Goal: Task Accomplishment & Management: Use online tool/utility

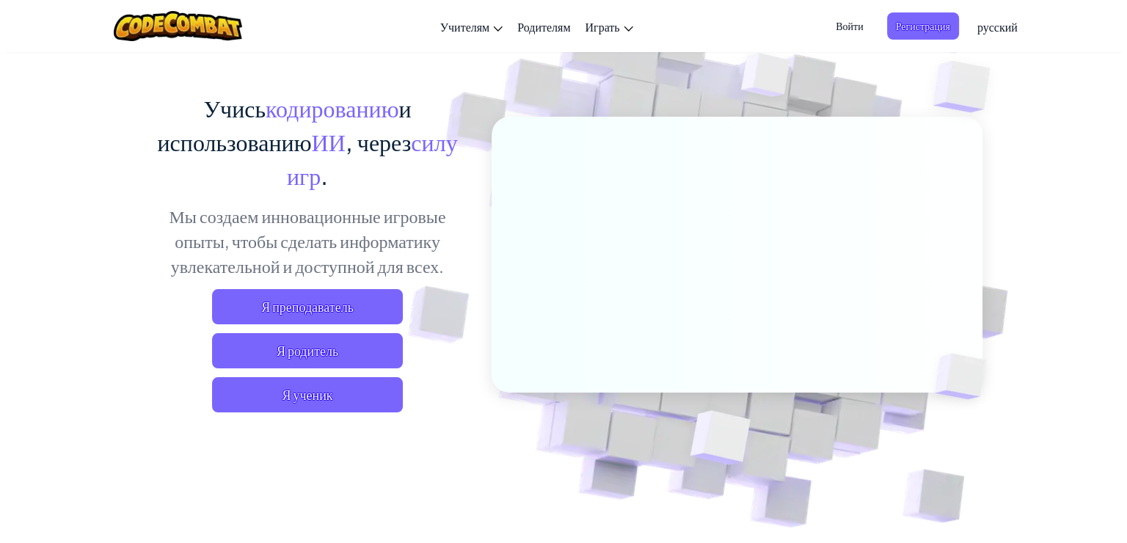
scroll to position [92, 0]
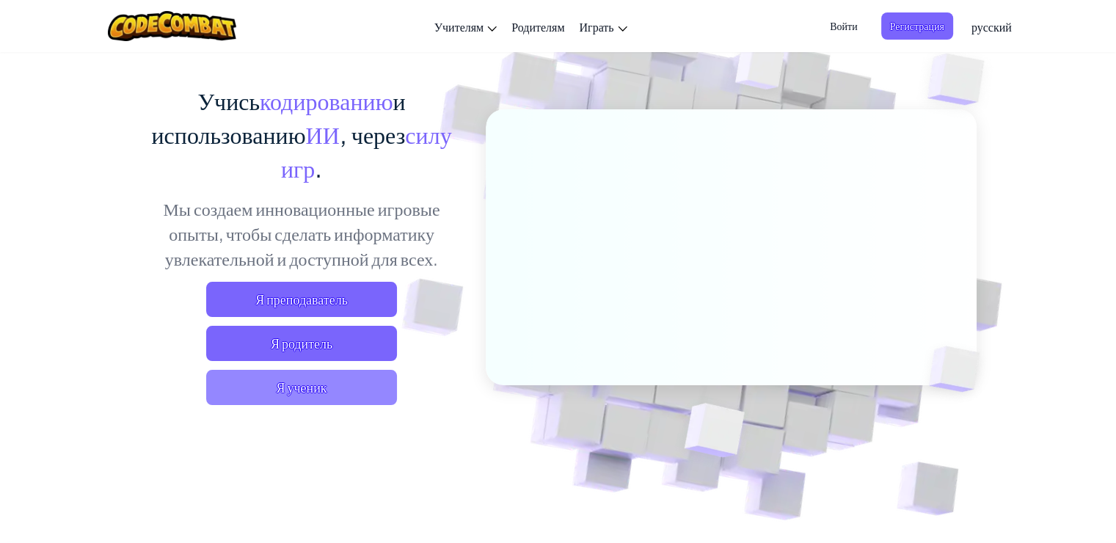
click at [354, 393] on span "Я ученик" at bounding box center [301, 387] width 191 height 35
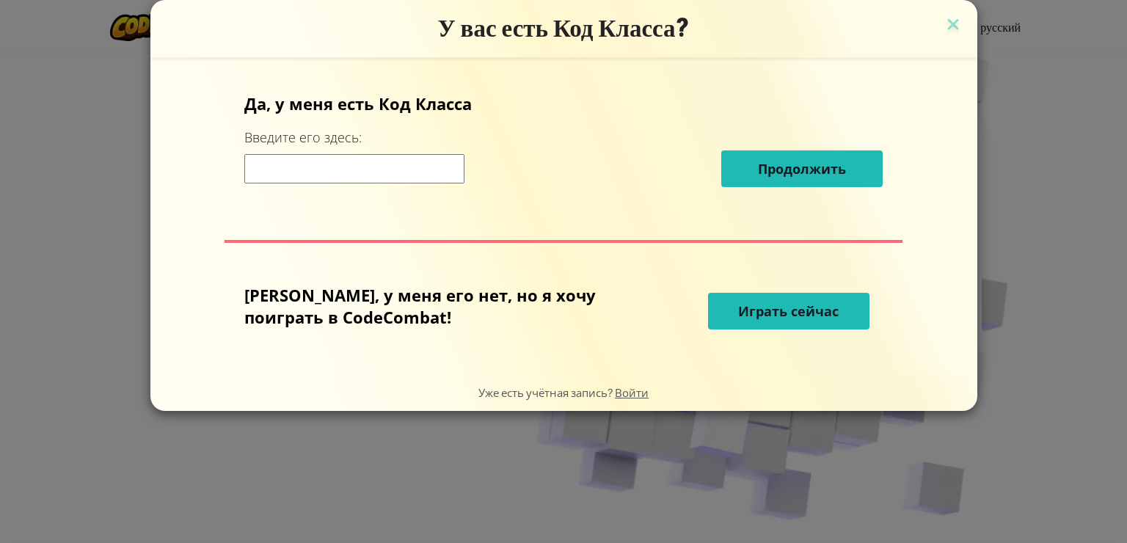
click at [665, 302] on span "Играть сейчас" at bounding box center [788, 311] width 100 height 18
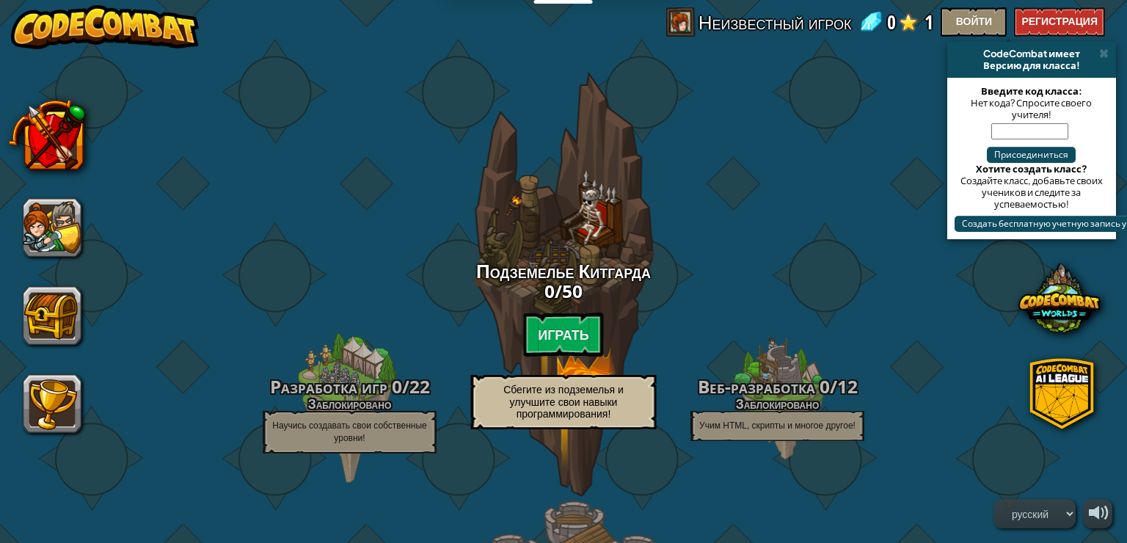
select select "ru"
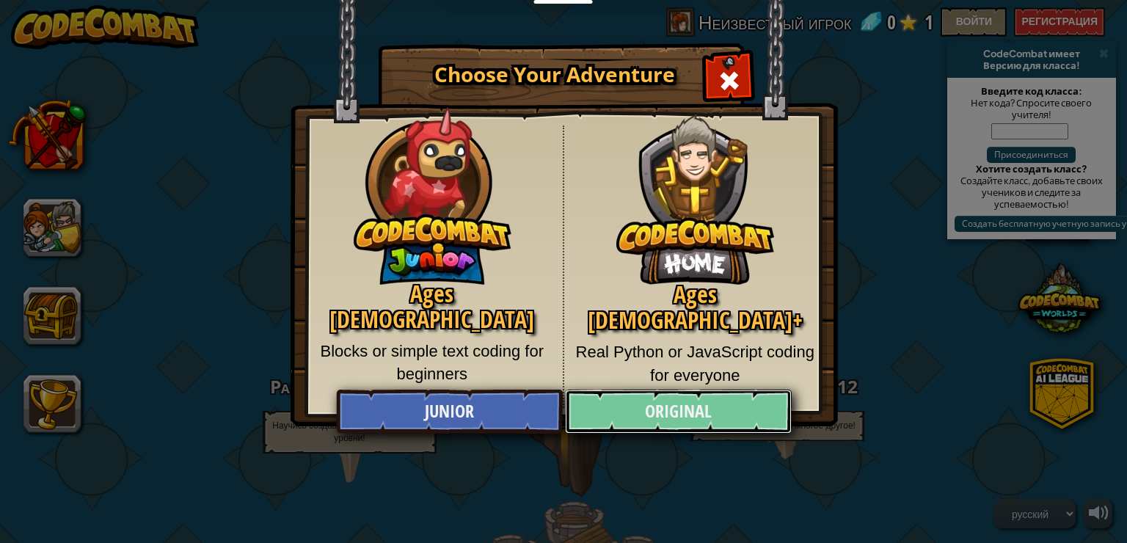
click at [659, 402] on link "Original" at bounding box center [678, 412] width 226 height 44
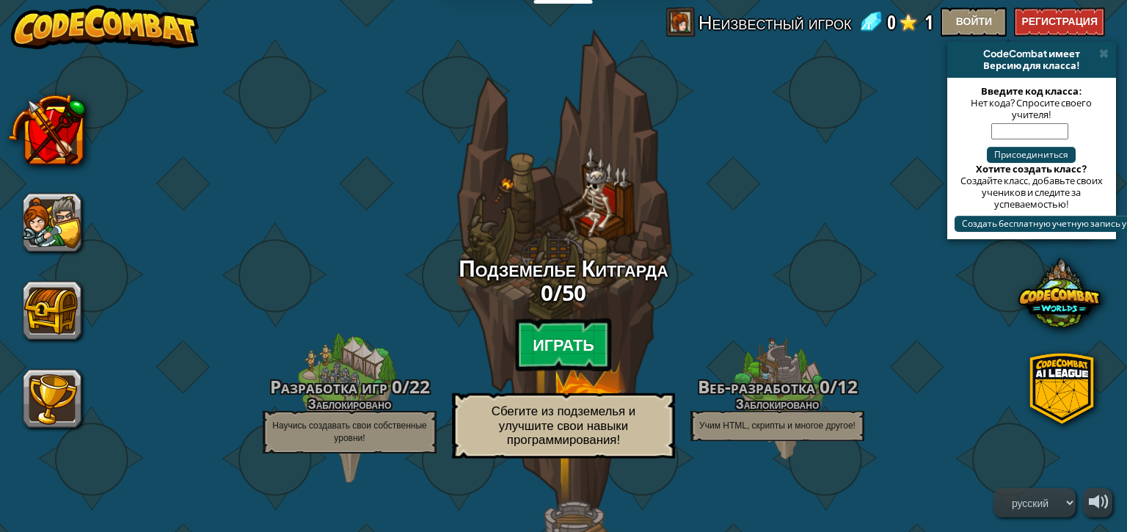
click at [549, 332] on btn "Играть" at bounding box center [563, 344] width 97 height 53
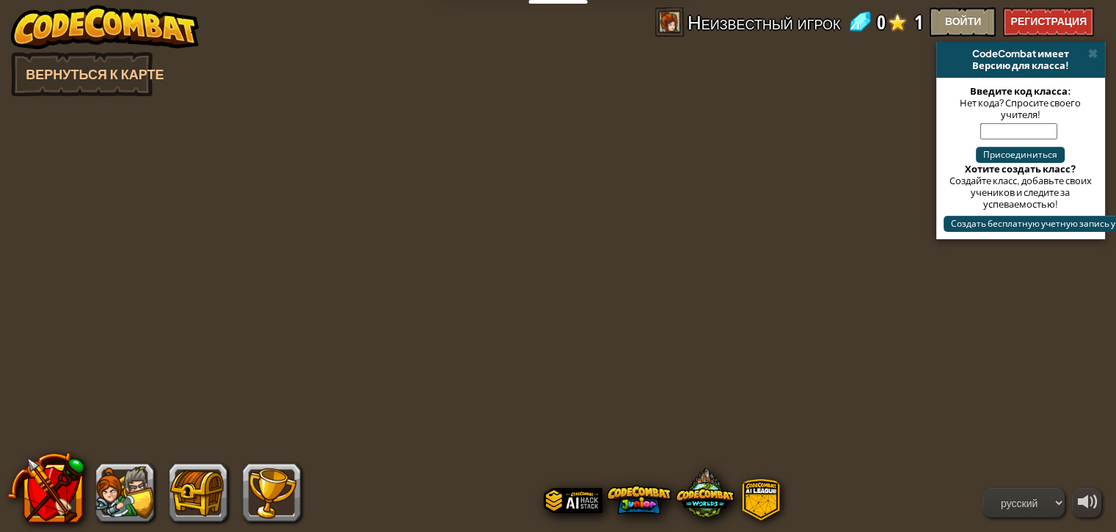
select select "ru"
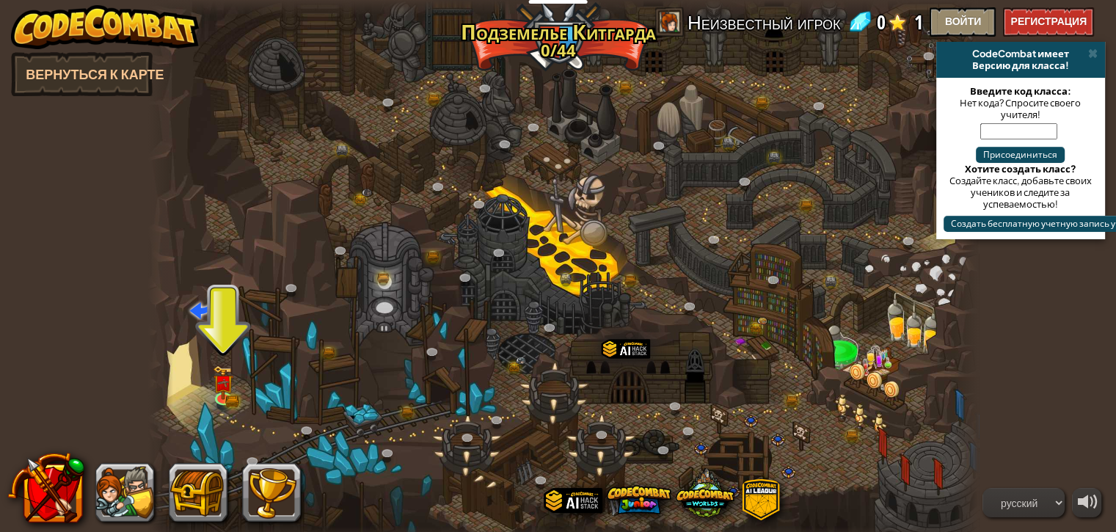
click at [208, 376] on div at bounding box center [563, 271] width 830 height 543
click at [219, 384] on img at bounding box center [223, 373] width 21 height 45
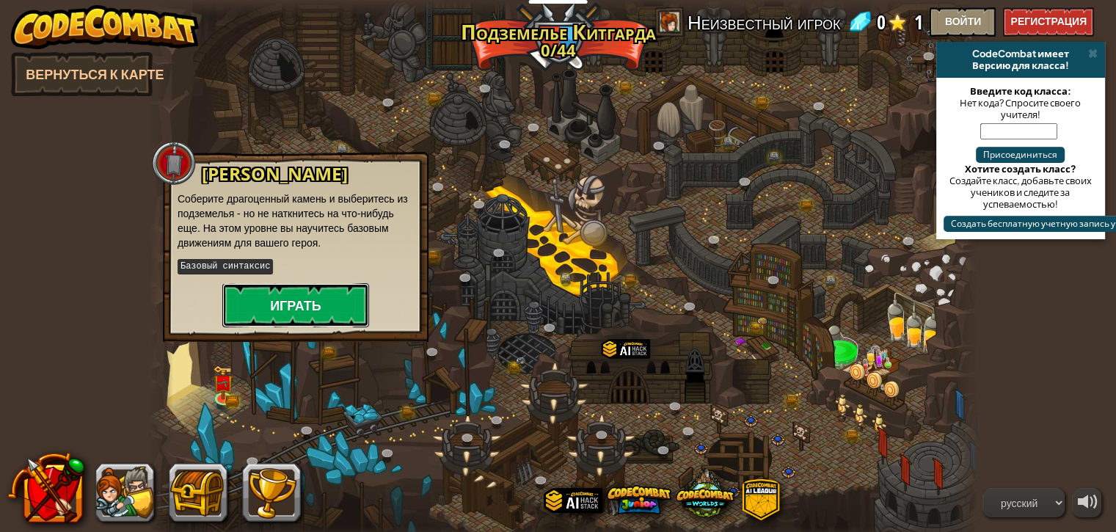
click at [300, 301] on button "Играть" at bounding box center [295, 305] width 147 height 44
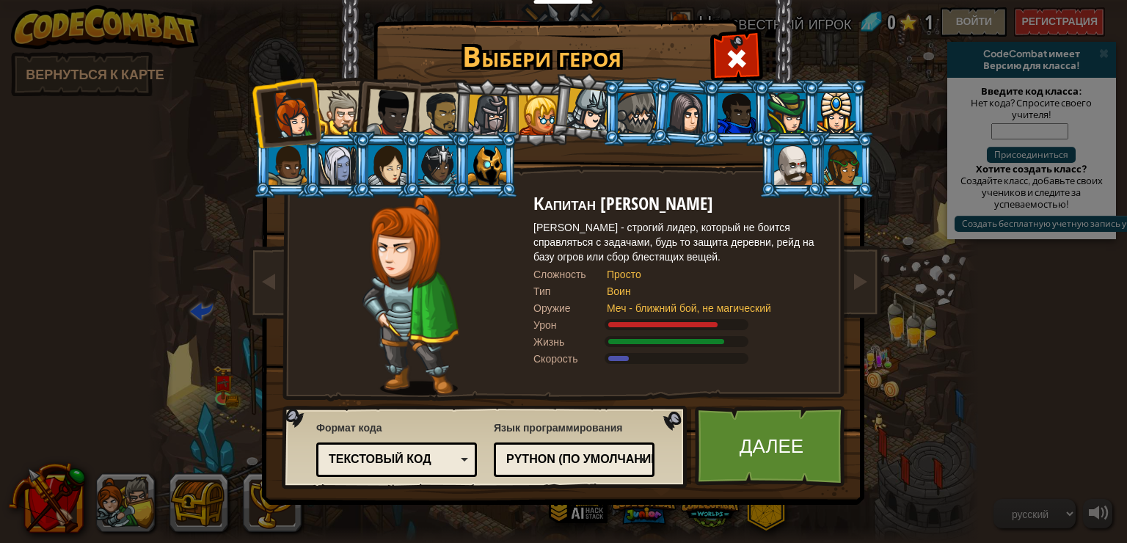
click at [334, 98] on div at bounding box center [340, 112] width 45 height 45
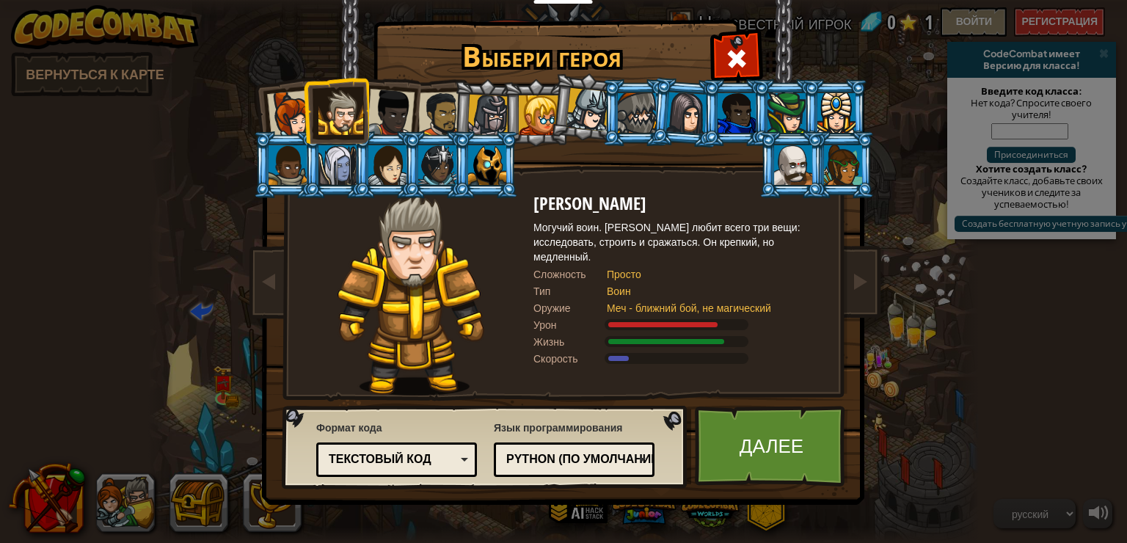
click at [334, 98] on div at bounding box center [340, 112] width 45 height 45
click at [532, 112] on div at bounding box center [539, 115] width 40 height 40
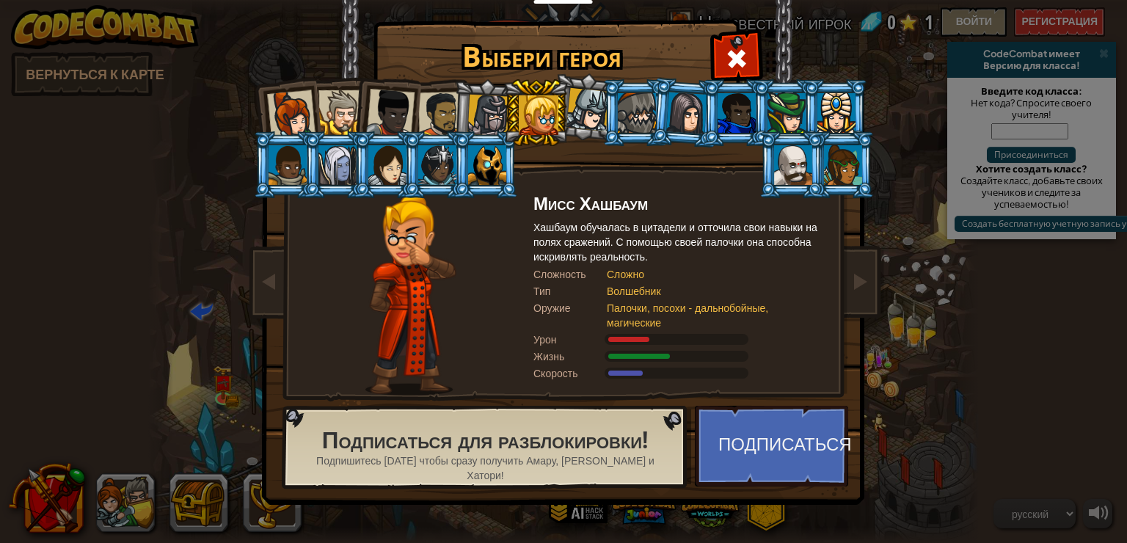
click at [532, 112] on div at bounding box center [539, 115] width 40 height 40
click at [396, 114] on div at bounding box center [390, 113] width 48 height 48
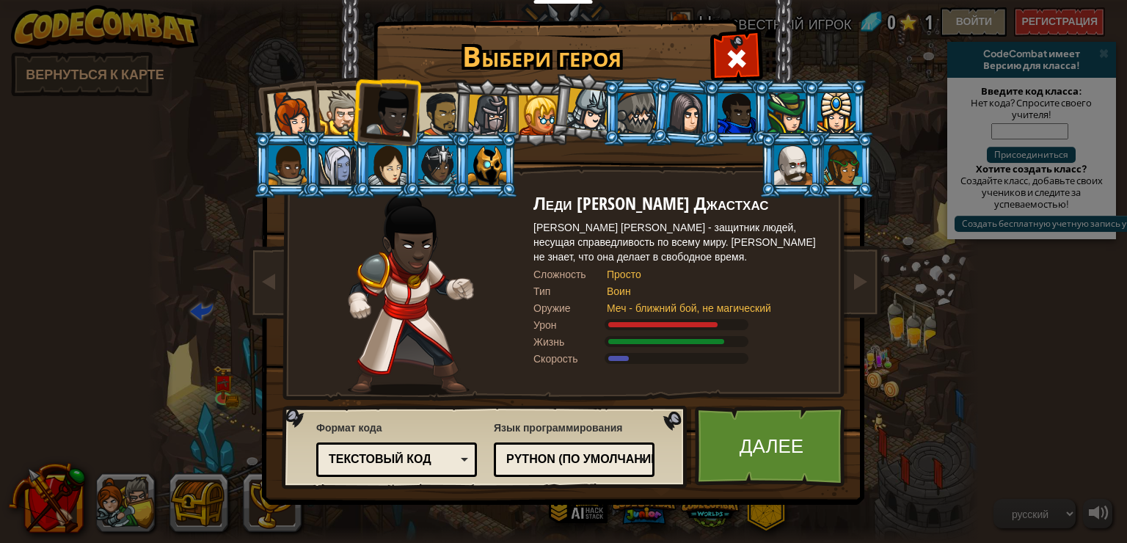
click at [483, 150] on div at bounding box center [487, 165] width 38 height 40
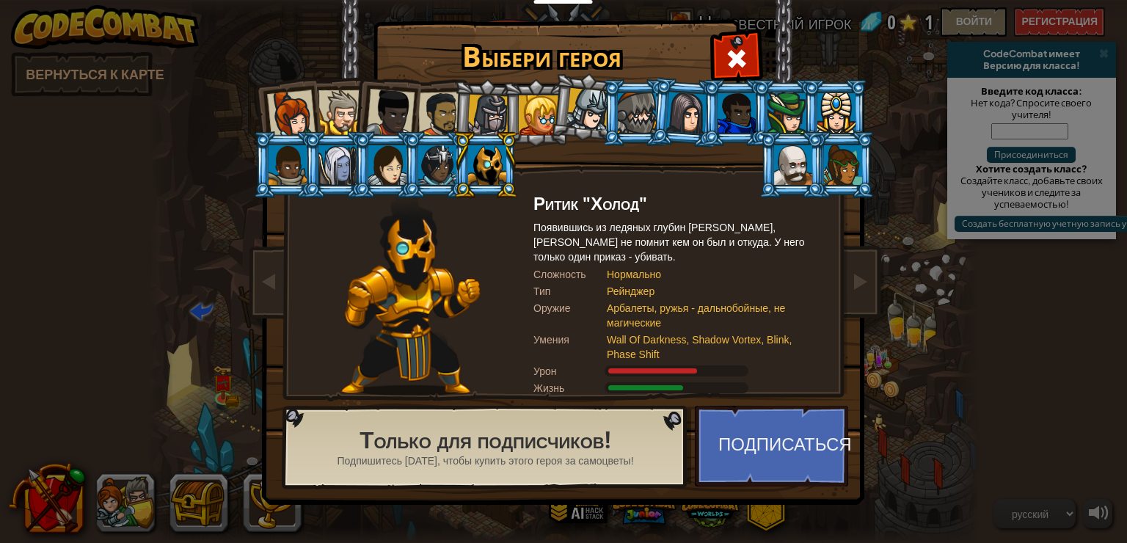
click at [288, 114] on div at bounding box center [291, 114] width 48 height 48
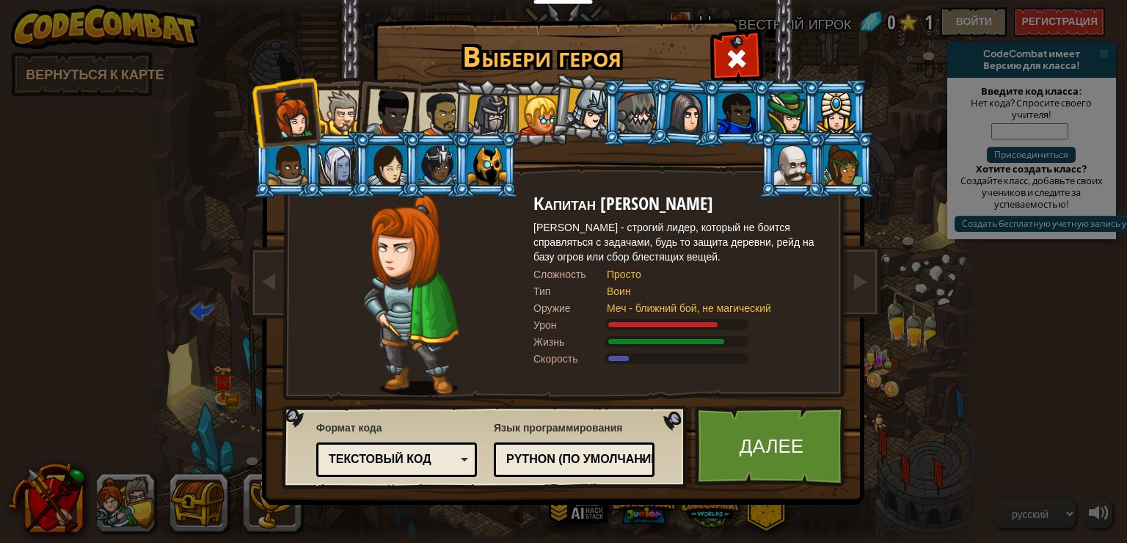
click at [665, 106] on div at bounding box center [836, 113] width 38 height 40
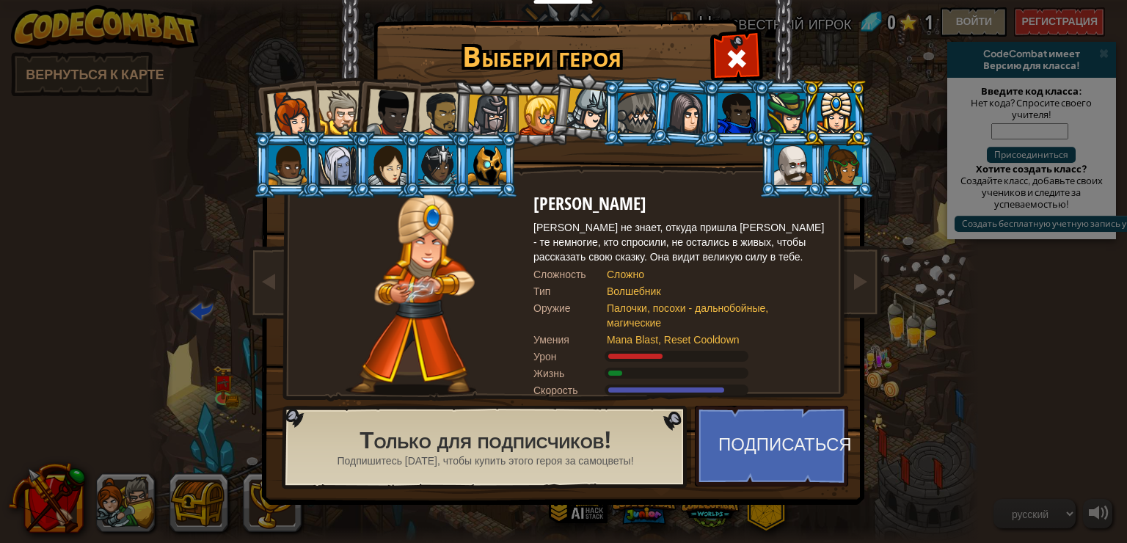
click at [665, 150] on div at bounding box center [843, 165] width 38 height 40
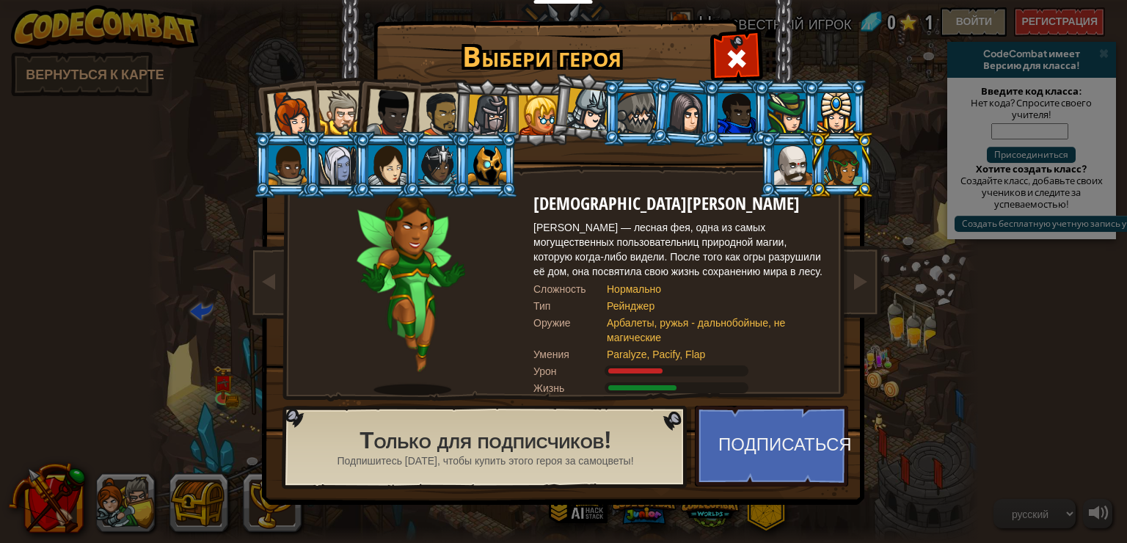
click at [665, 158] on div at bounding box center [793, 165] width 38 height 40
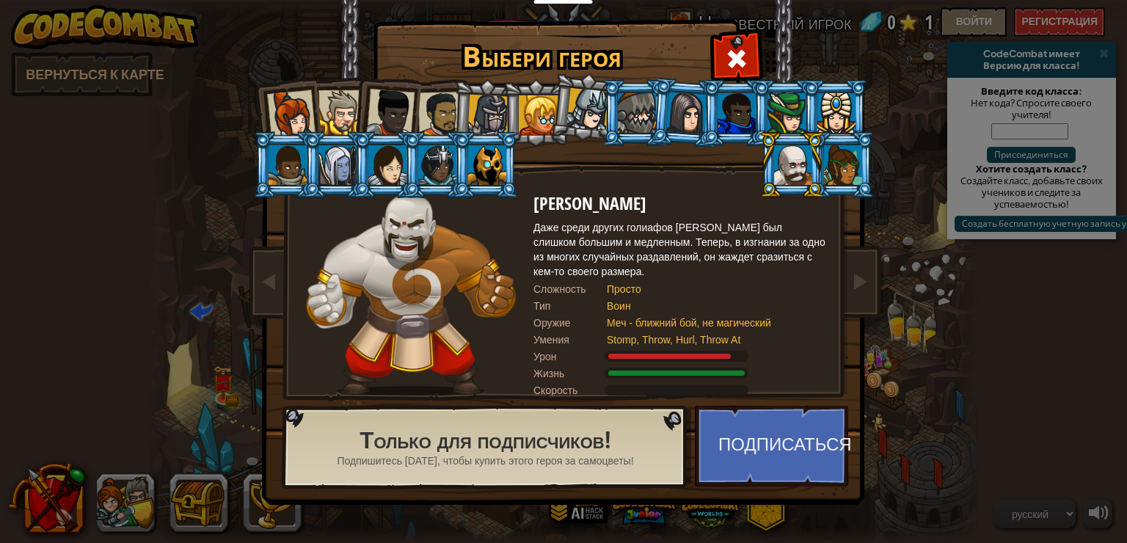
click at [665, 102] on div at bounding box center [836, 113] width 38 height 40
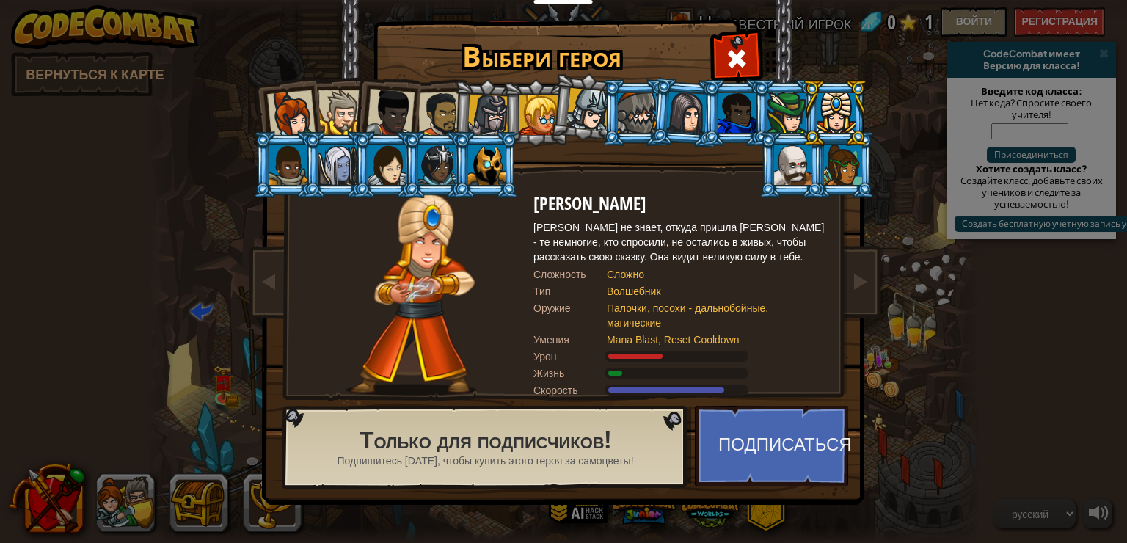
click at [287, 107] on div at bounding box center [291, 114] width 48 height 48
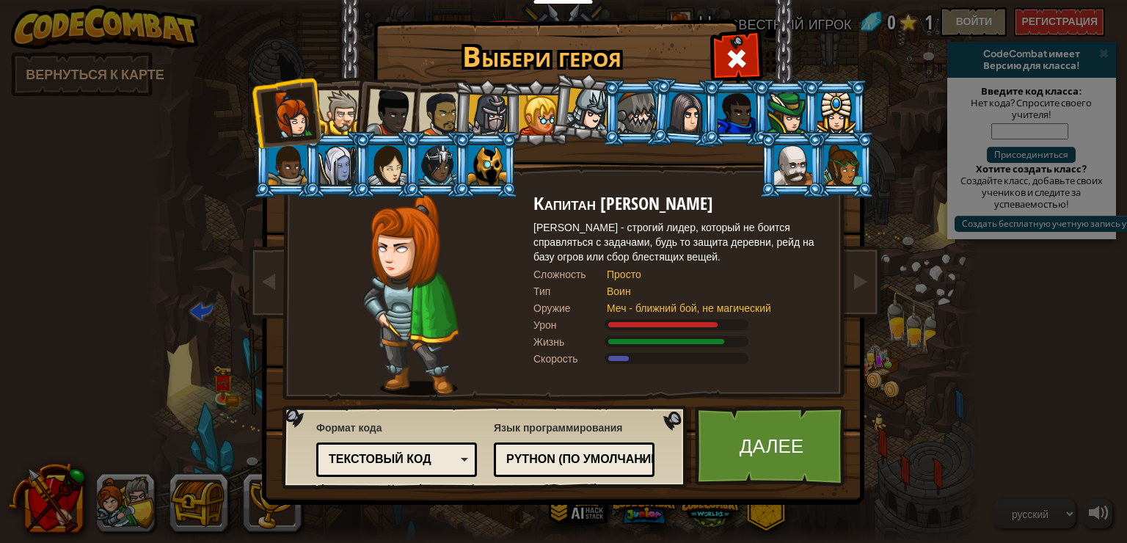
click at [324, 97] on div at bounding box center [340, 112] width 45 height 45
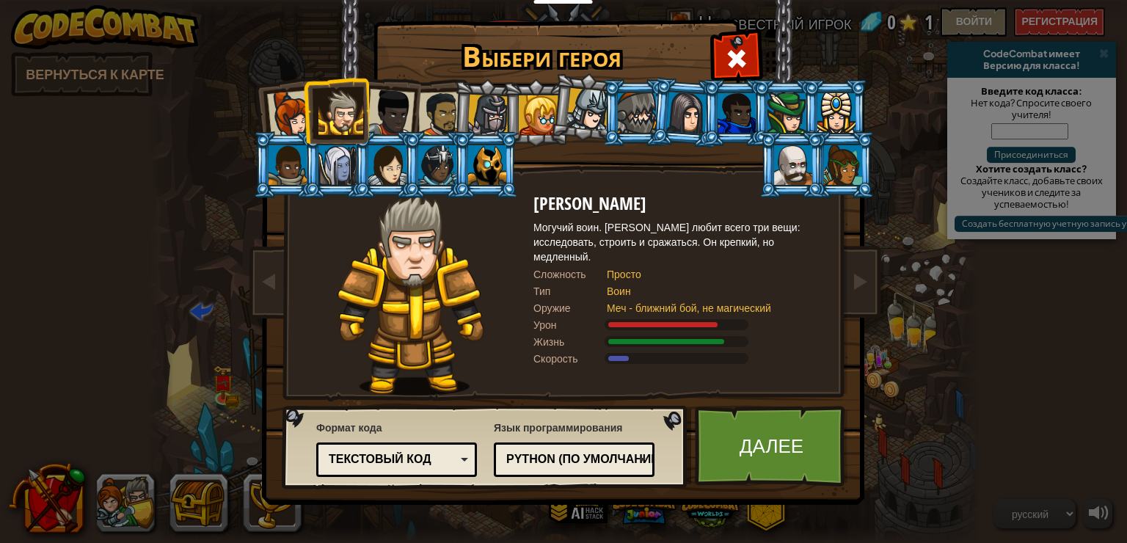
click at [571, 109] on div at bounding box center [587, 109] width 43 height 43
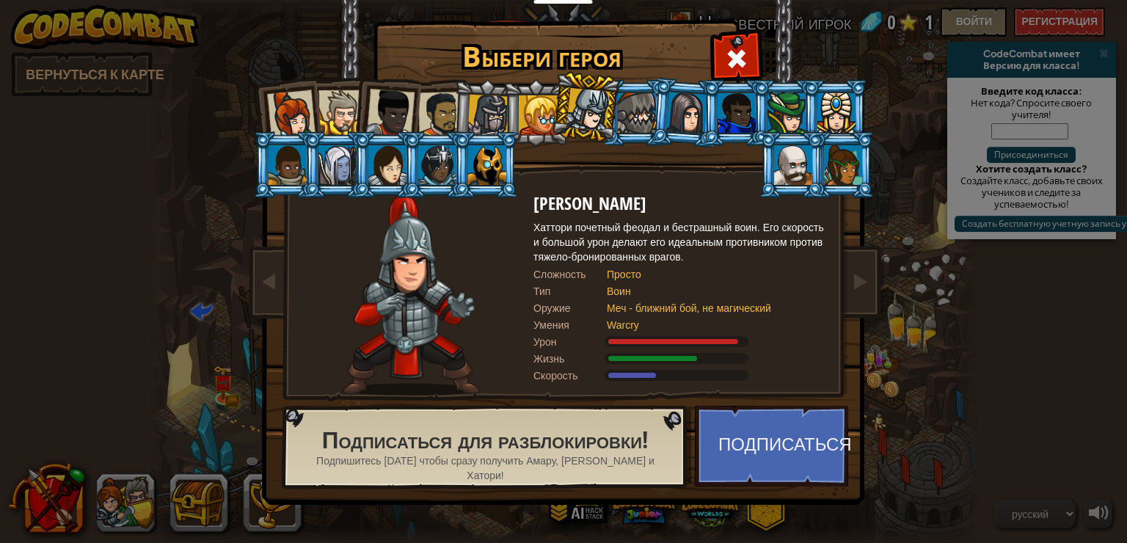
click at [535, 109] on div at bounding box center [539, 115] width 40 height 40
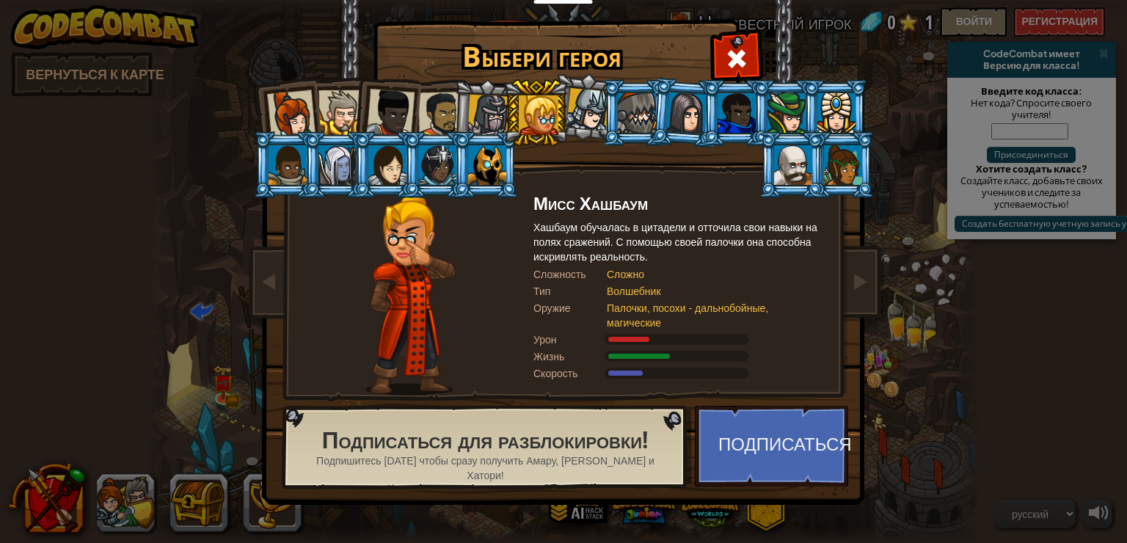
click at [489, 109] on div at bounding box center [488, 116] width 42 height 42
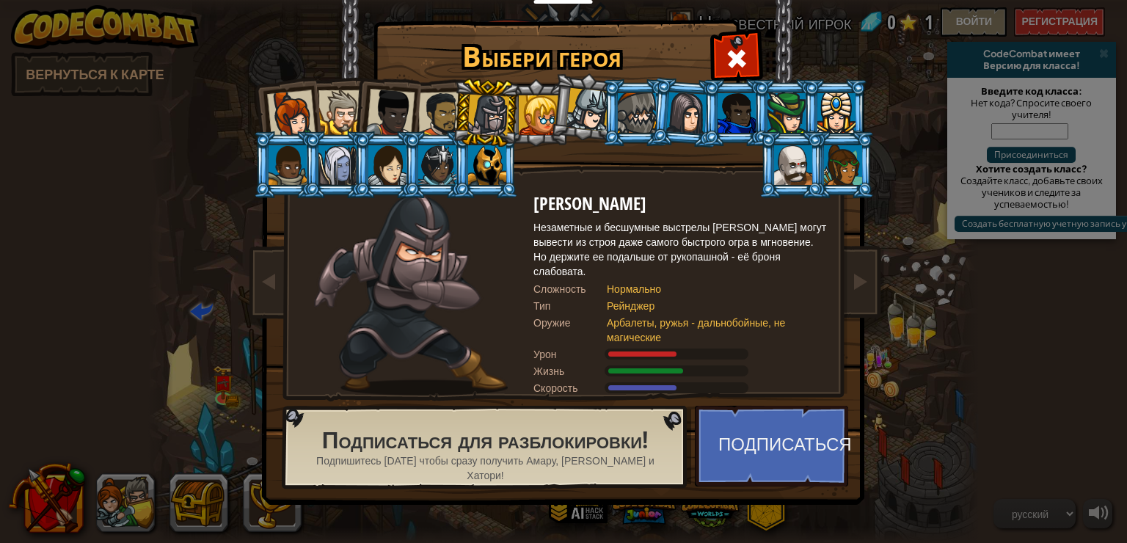
click at [451, 110] on div at bounding box center [440, 114] width 45 height 45
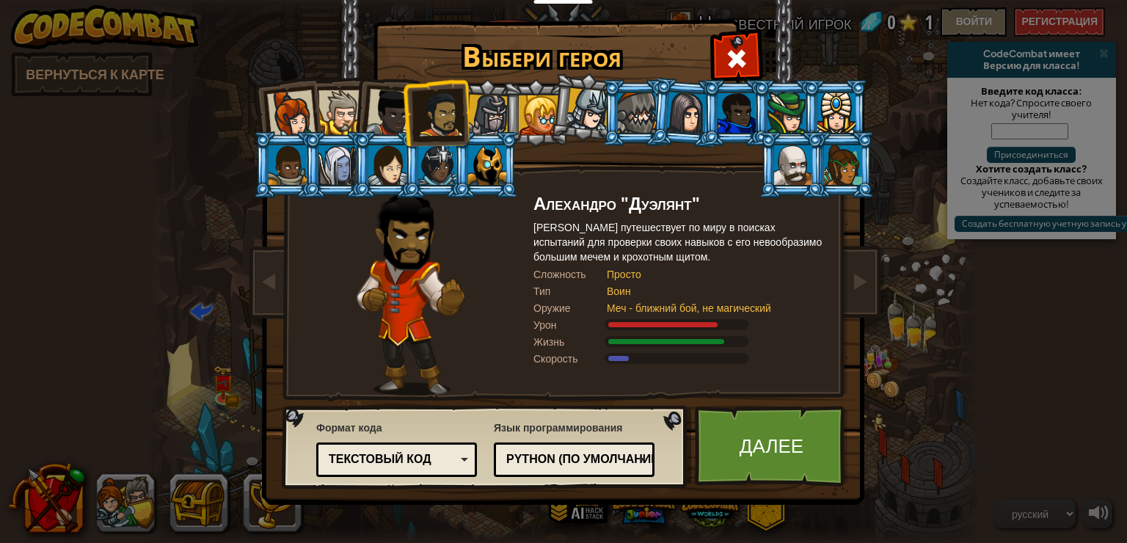
click at [392, 112] on div at bounding box center [390, 113] width 48 height 48
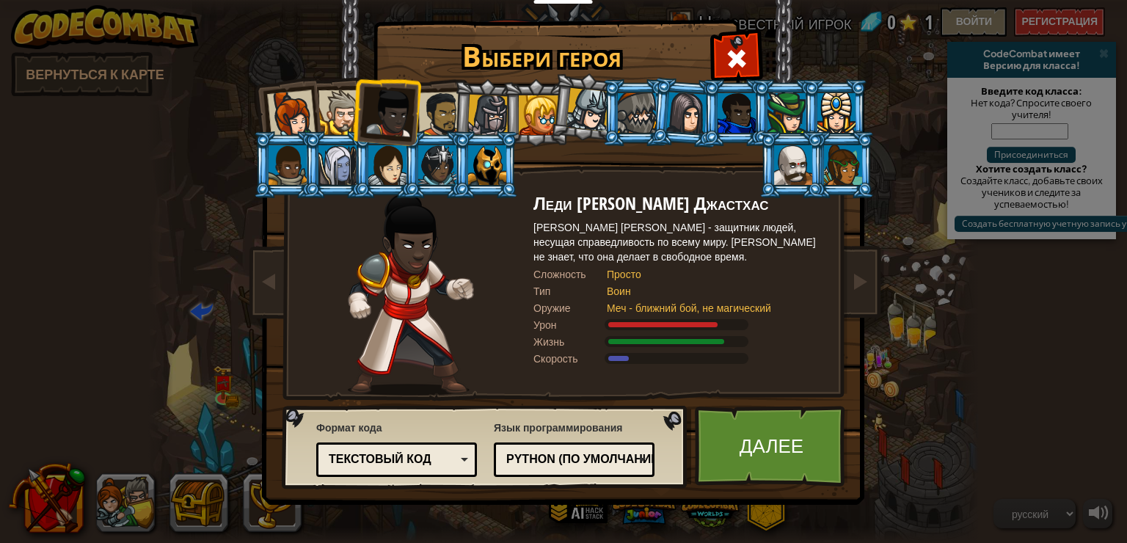
click at [443, 109] on div at bounding box center [440, 114] width 45 height 45
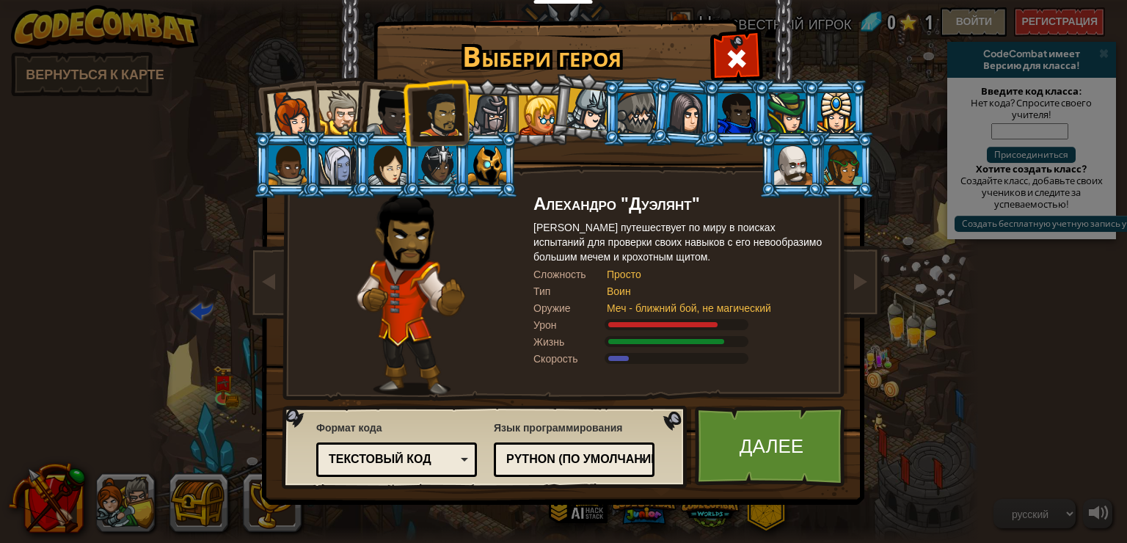
click at [390, 110] on div at bounding box center [390, 113] width 48 height 48
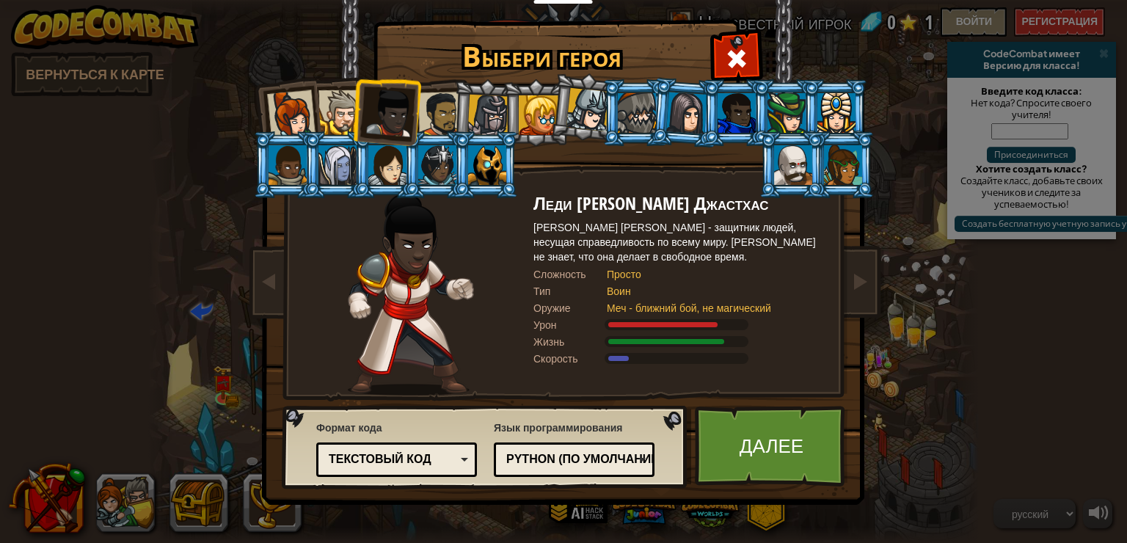
click at [343, 112] on div at bounding box center [340, 112] width 45 height 45
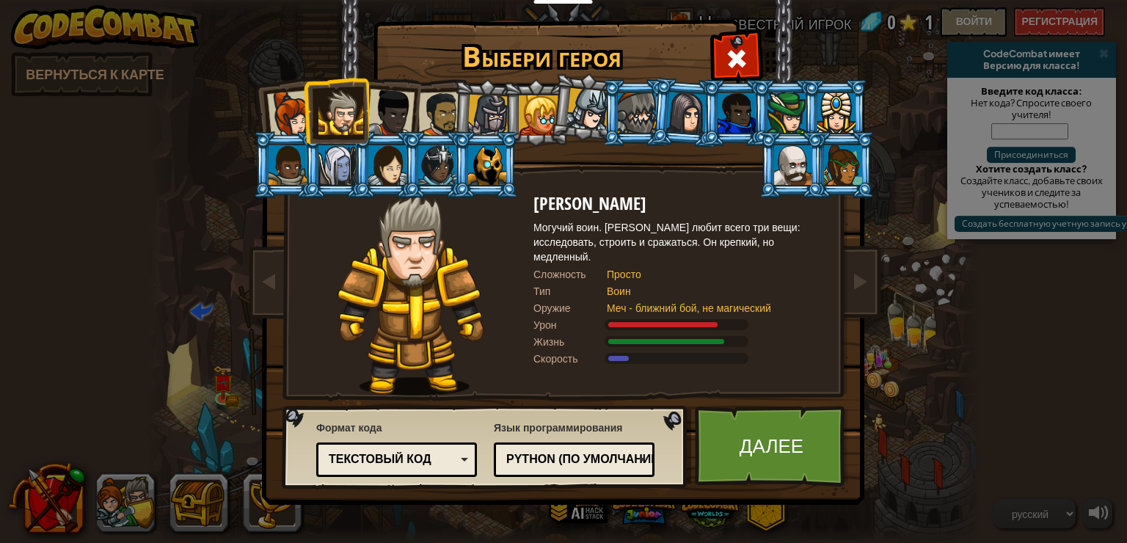
click at [282, 112] on div at bounding box center [291, 114] width 48 height 48
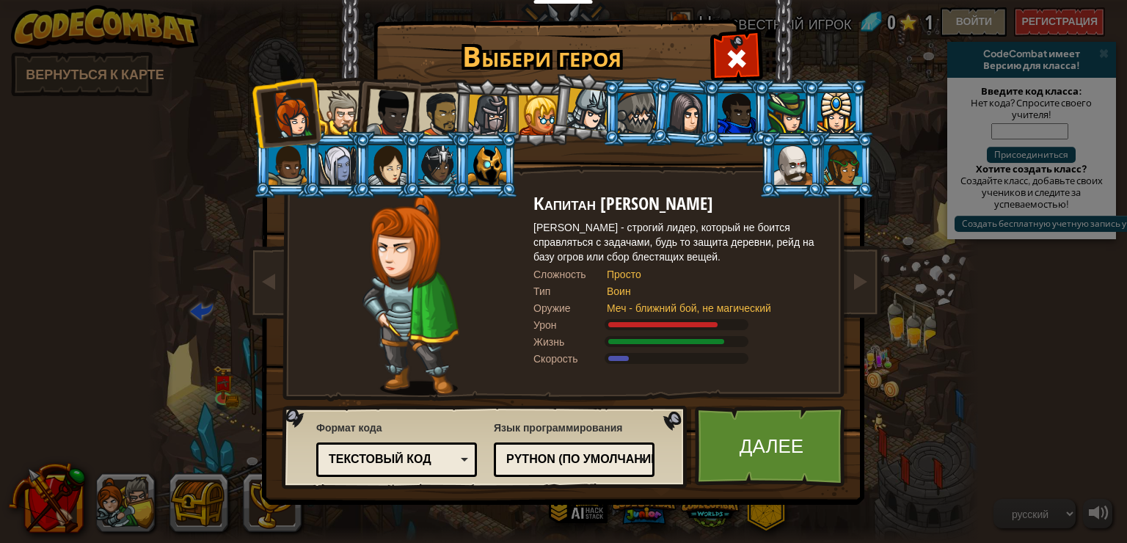
click at [392, 108] on div at bounding box center [390, 113] width 48 height 48
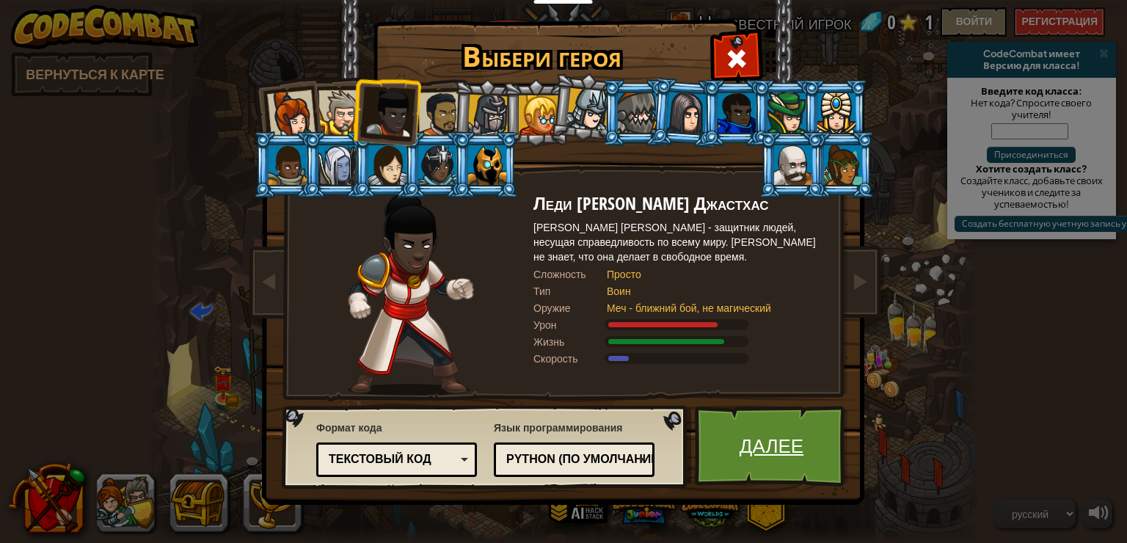
click at [665, 446] on link "Далее" at bounding box center [771, 446] width 153 height 81
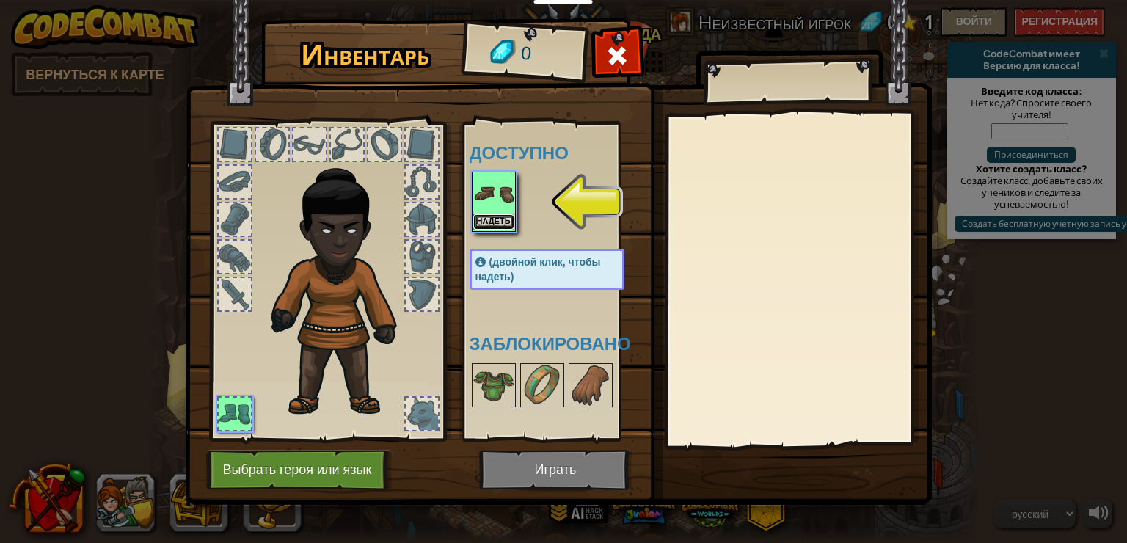
click at [490, 216] on button "Надеть" at bounding box center [493, 221] width 41 height 15
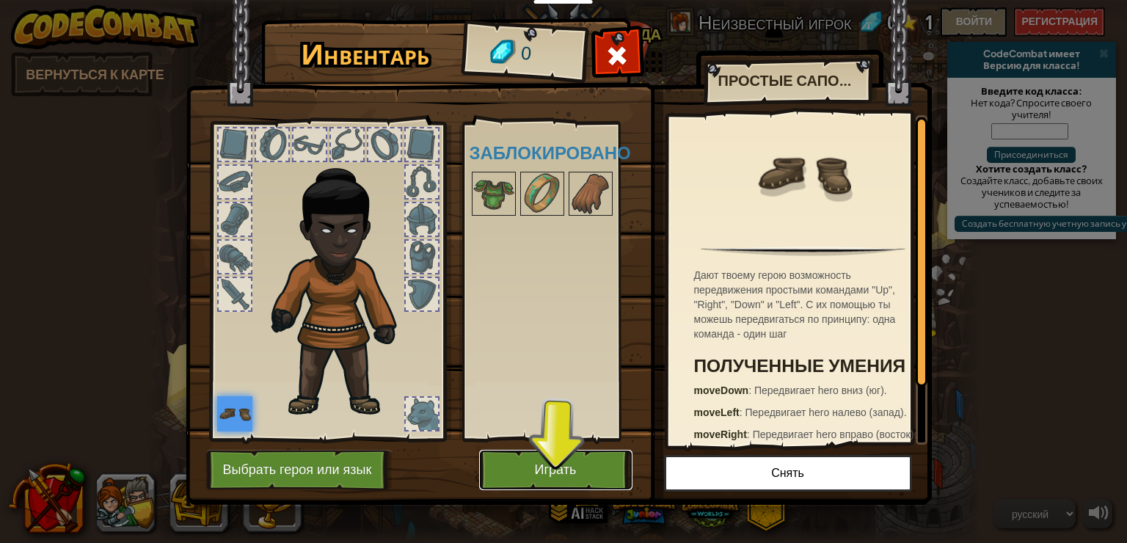
click at [552, 461] on button "Играть" at bounding box center [555, 470] width 153 height 40
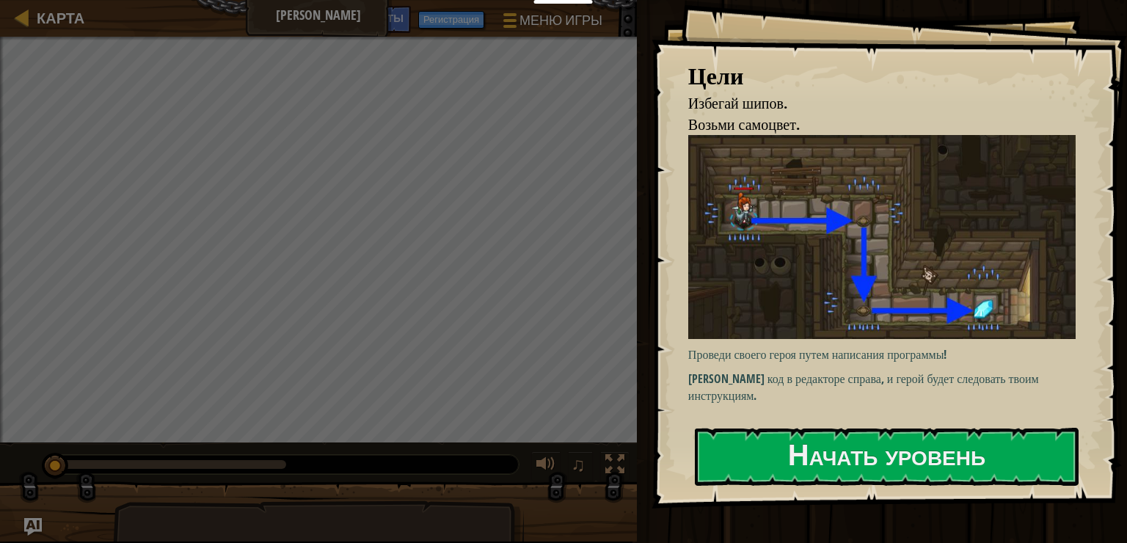
click at [665, 170] on img at bounding box center [887, 237] width 398 height 204
click at [665, 438] on button "Начать уровень" at bounding box center [887, 457] width 384 height 58
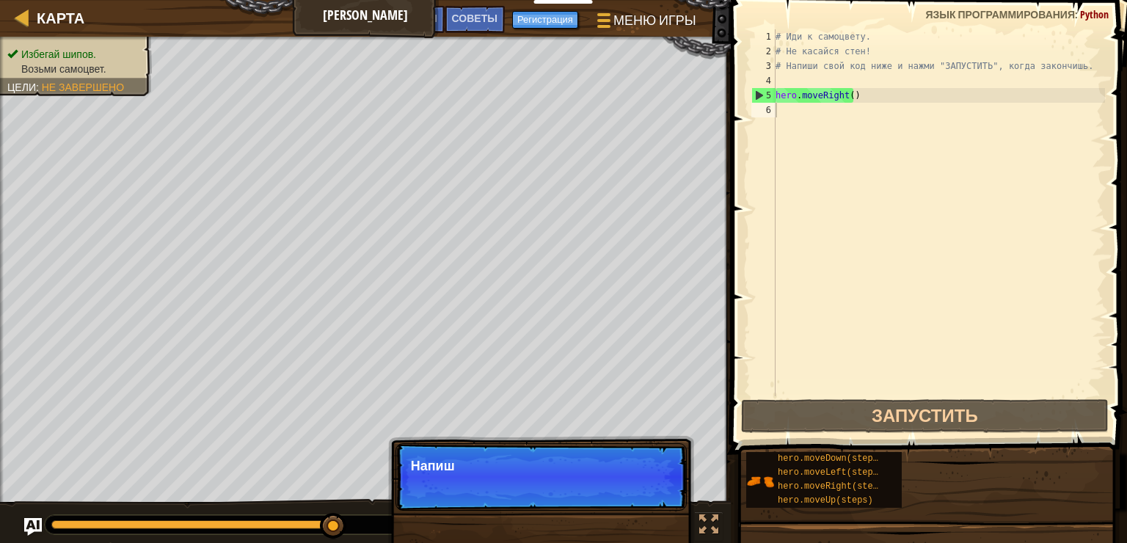
click at [642, 483] on p "Пропуск (Esc) Продолжить Напиш" at bounding box center [540, 476] width 291 height 67
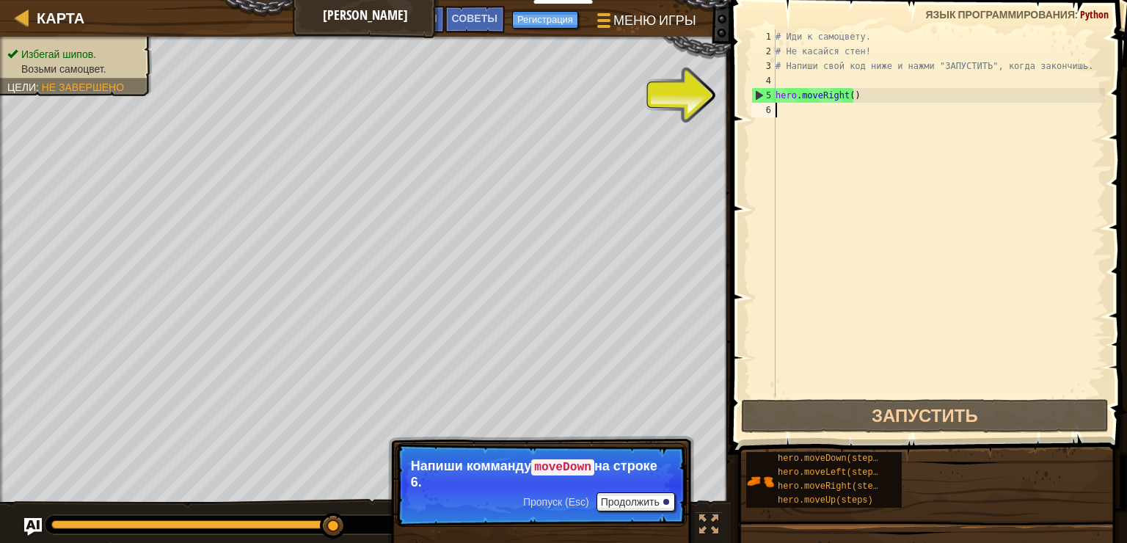
click at [665, 116] on div "# Иди к самоцвету. # Не касайся стен! # Напиши свой код ниже и нажми "ЗАПУСТИТЬ…" at bounding box center [938, 227] width 332 height 396
type textarea "m"
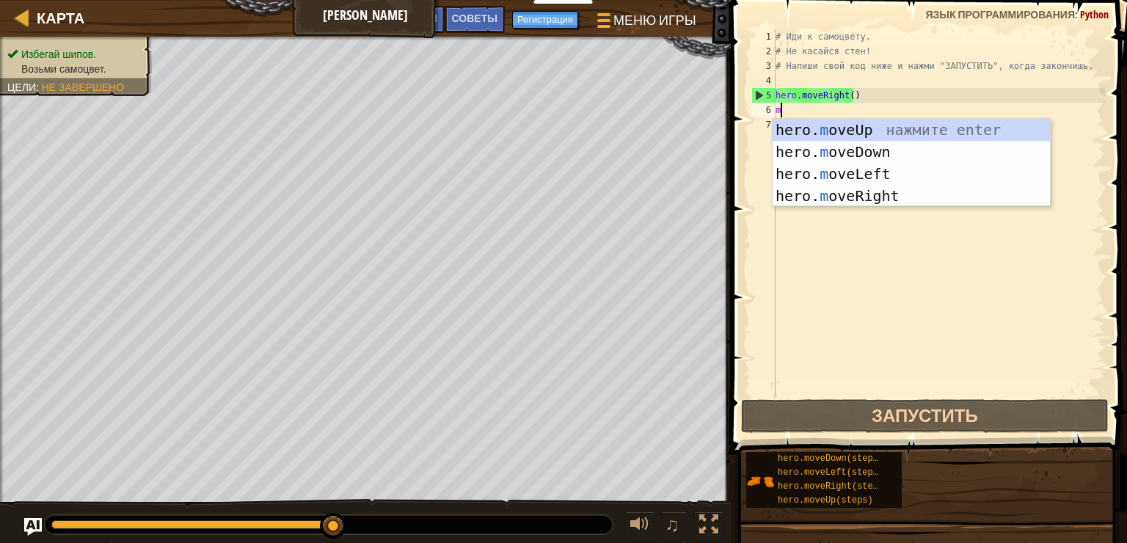
scroll to position [7, 0]
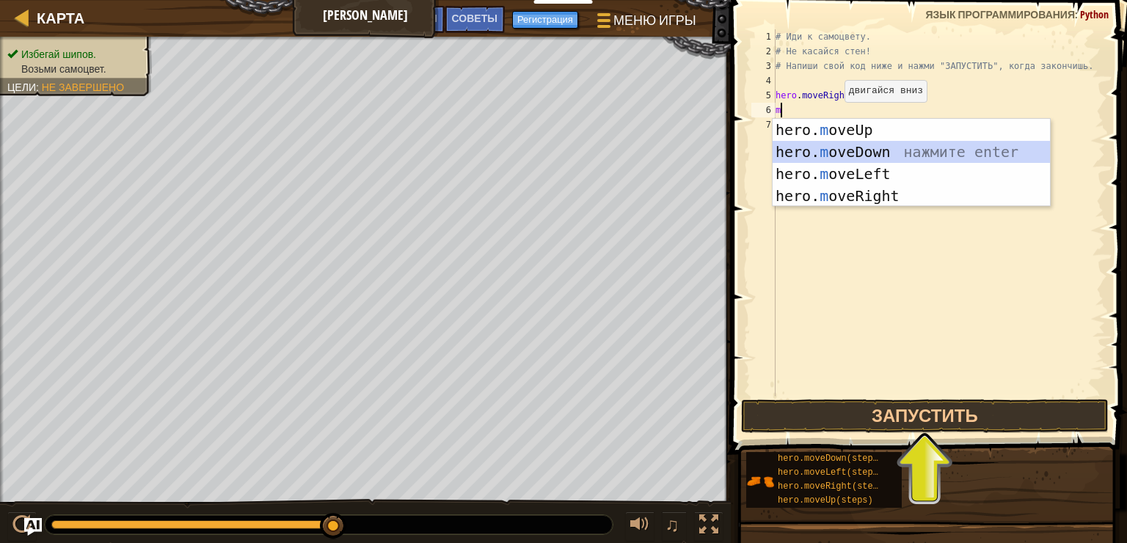
click at [665, 157] on div "hero. m oveUp нажмите enter hero. m oveDown нажмите enter hero. m oveLeft нажми…" at bounding box center [910, 185] width 277 height 132
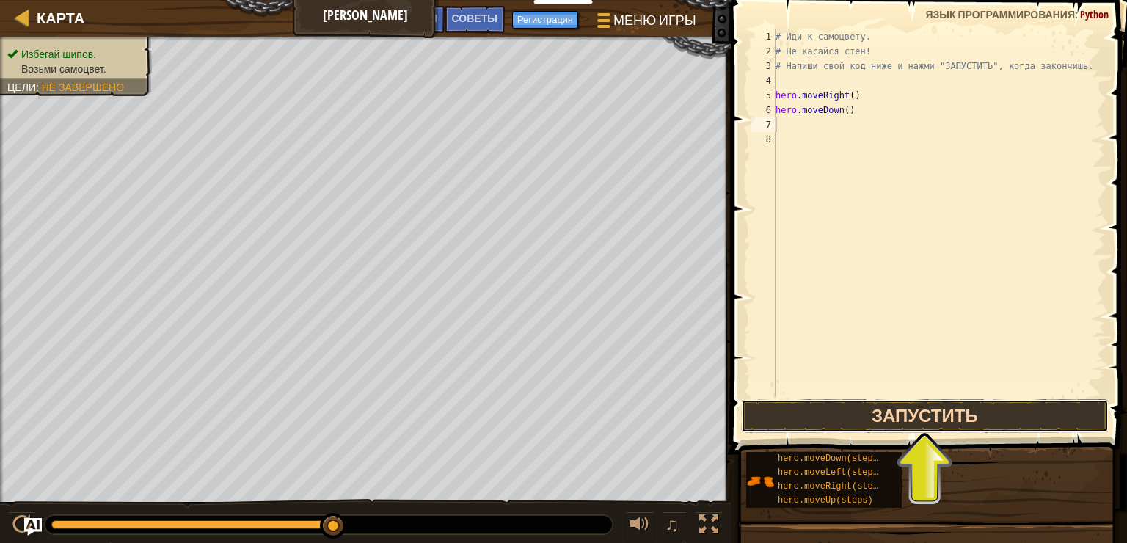
click at [665, 414] on button "Запустить" at bounding box center [925, 416] width 368 height 34
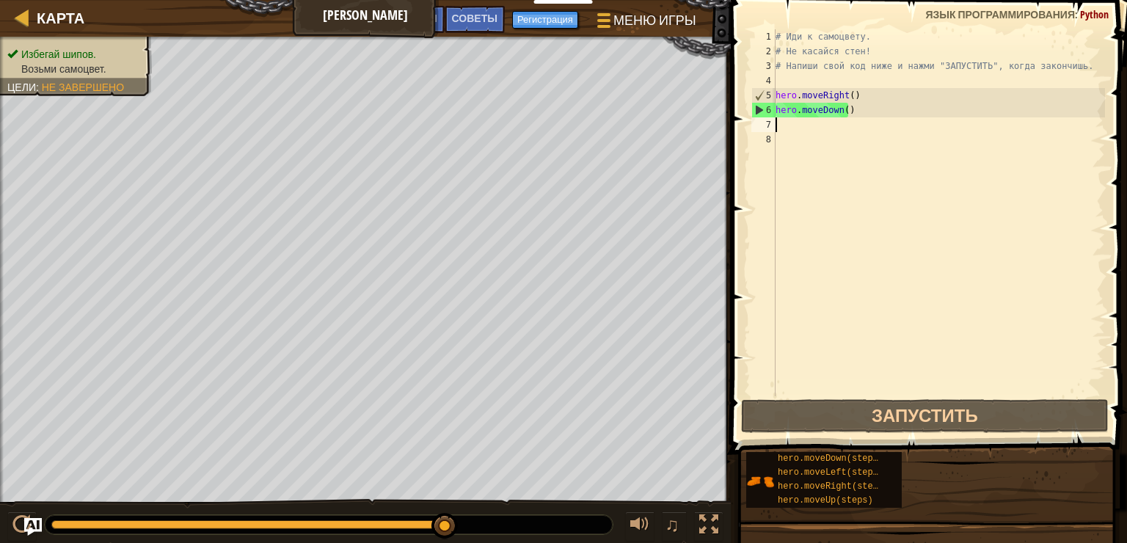
click at [665, 131] on div "# Иди к самоцвету. # Не касайся стен! # Напиши свой код ниже и нажми "ЗАПУСТИТЬ…" at bounding box center [938, 227] width 332 height 396
drag, startPoint x: 830, startPoint y: 131, endPoint x: 804, endPoint y: 123, distance: 27.1
click at [665, 123] on div "# Иди к самоцвету. # Не касайся стен! # Напиши свой код ниже и нажми "ЗАПУСТИТЬ…" at bounding box center [938, 227] width 332 height 396
type textarea "m"
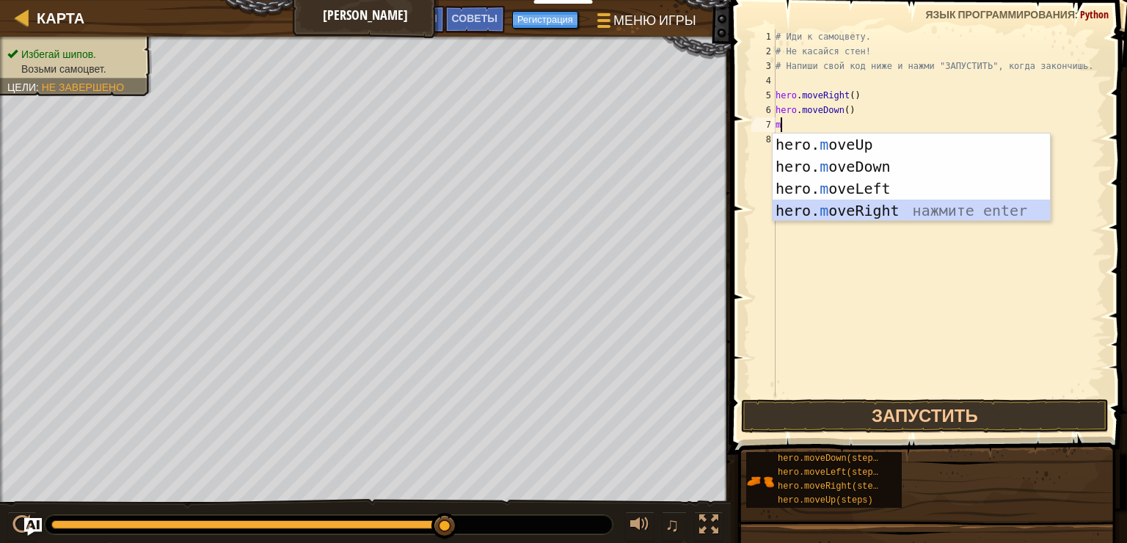
click at [665, 210] on div "hero. m oveUp нажмите enter hero. m oveDown нажмите enter hero. m oveLeft нажми…" at bounding box center [910, 200] width 277 height 132
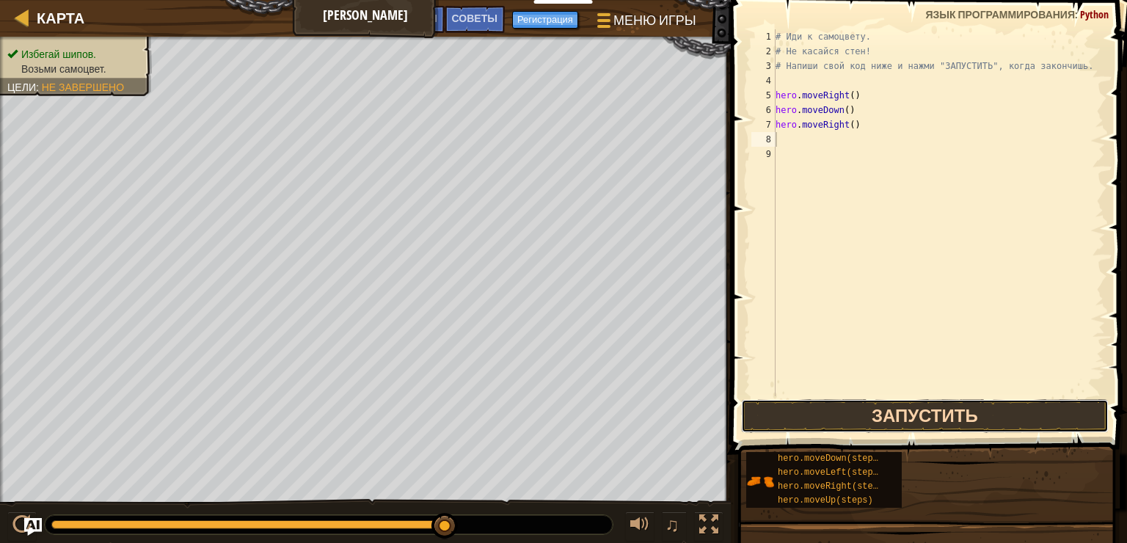
click at [665, 417] on button "Запустить" at bounding box center [925, 416] width 368 height 34
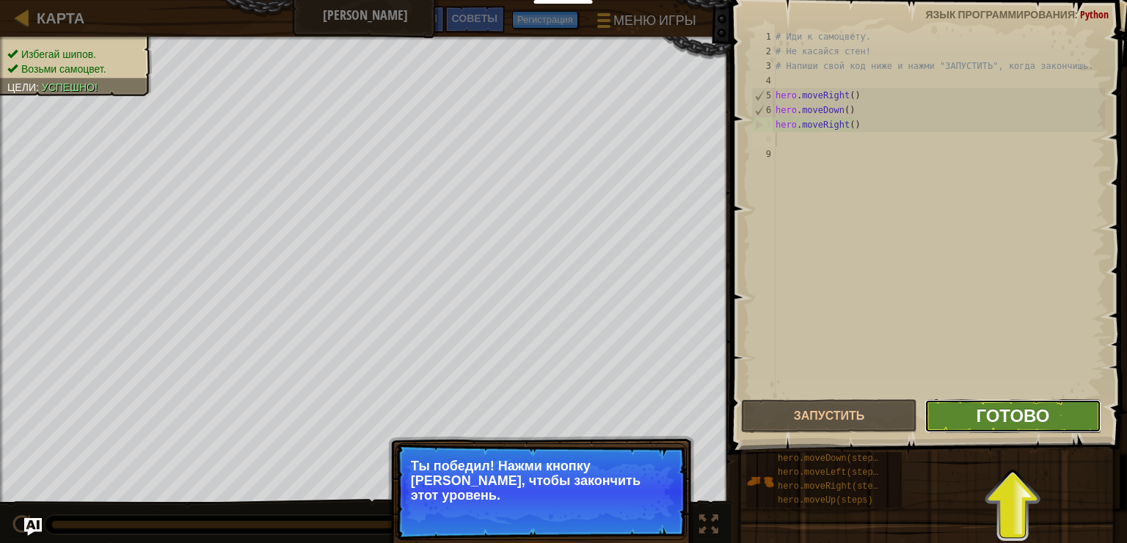
click at [665, 423] on span "Готово" at bounding box center [1012, 414] width 73 height 23
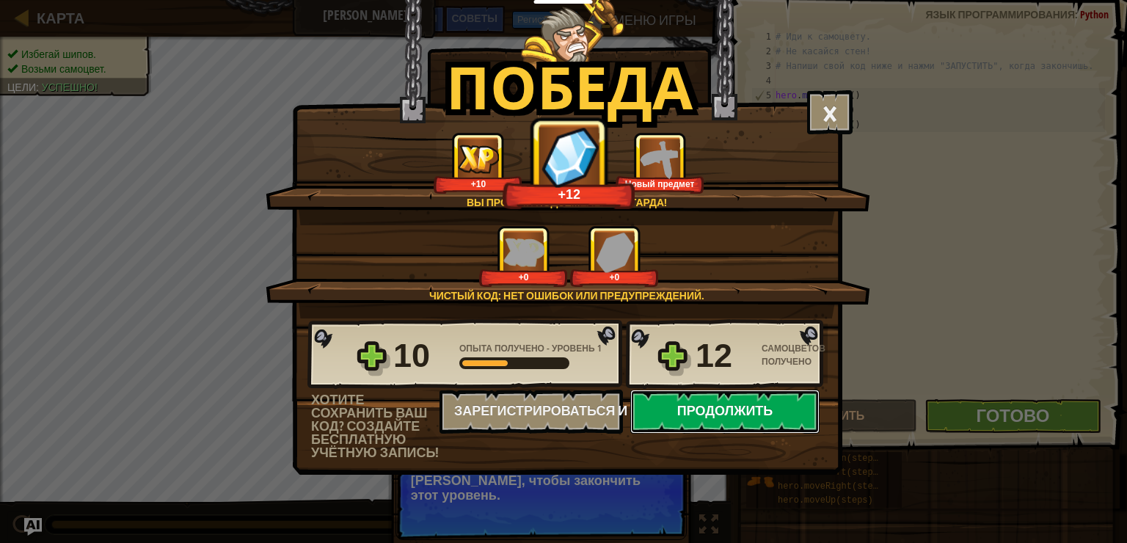
click at [665, 415] on button "Продолжить" at bounding box center [724, 412] width 189 height 44
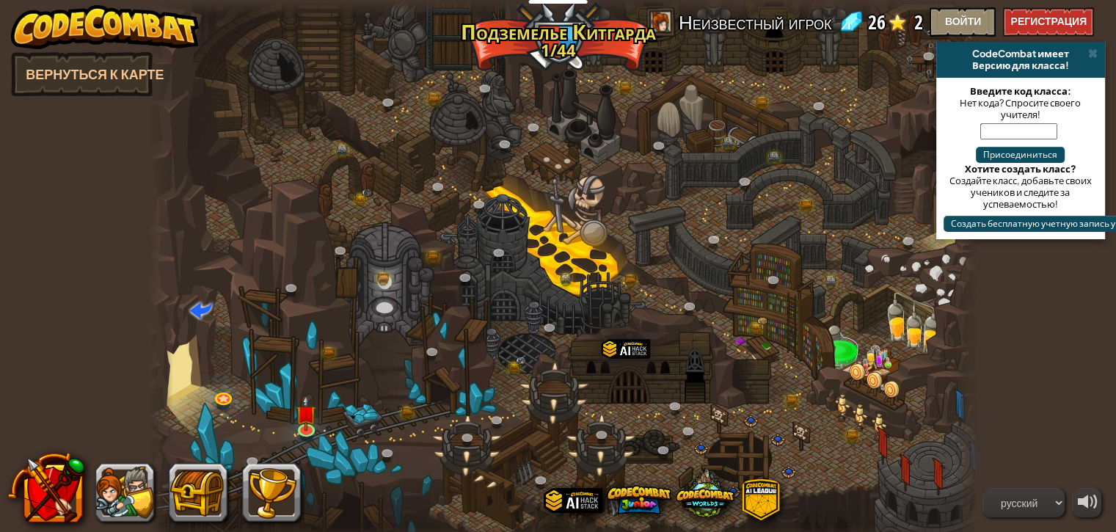
select select "ru"
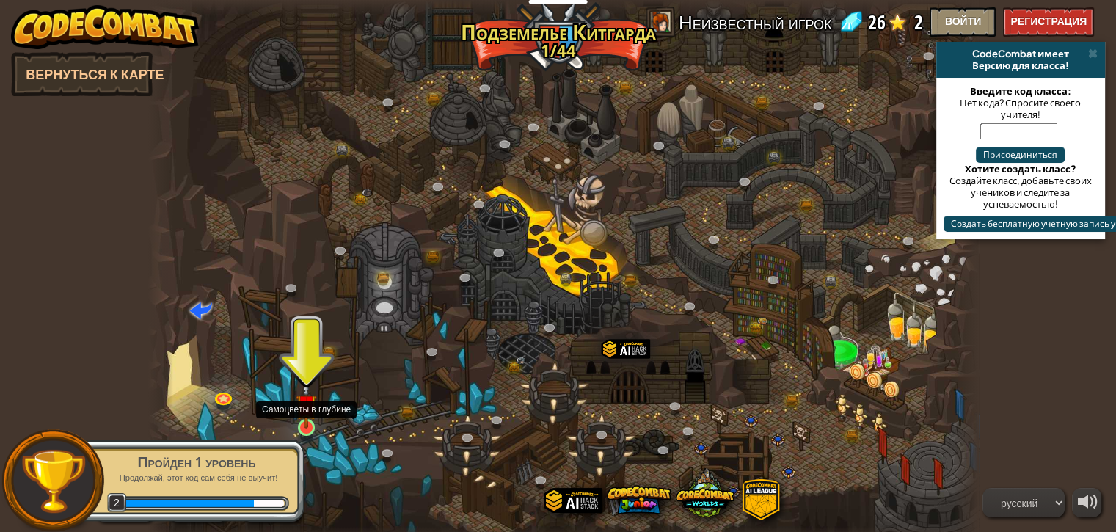
click at [302, 423] on img at bounding box center [306, 405] width 21 height 48
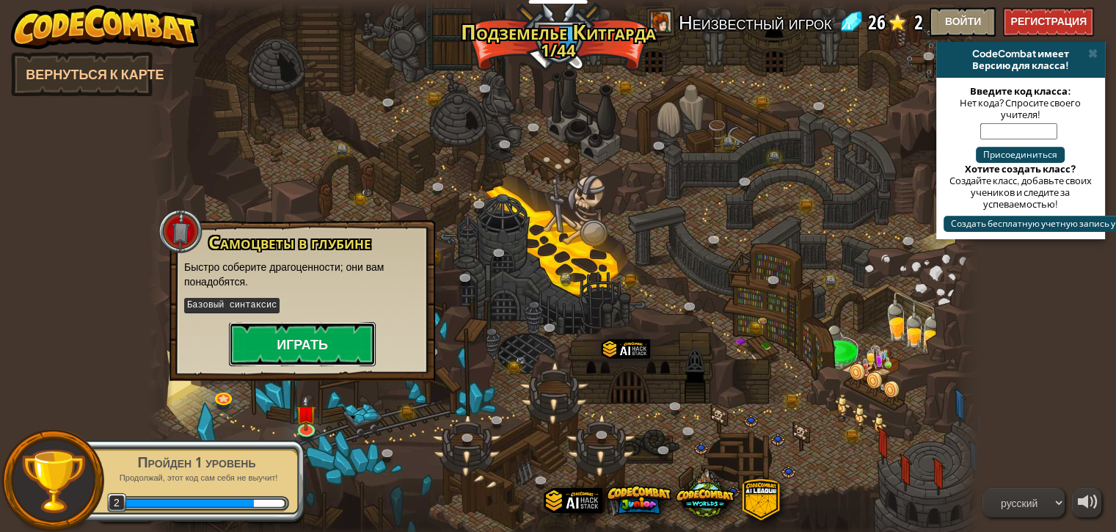
click at [308, 327] on button "Играть" at bounding box center [302, 344] width 147 height 44
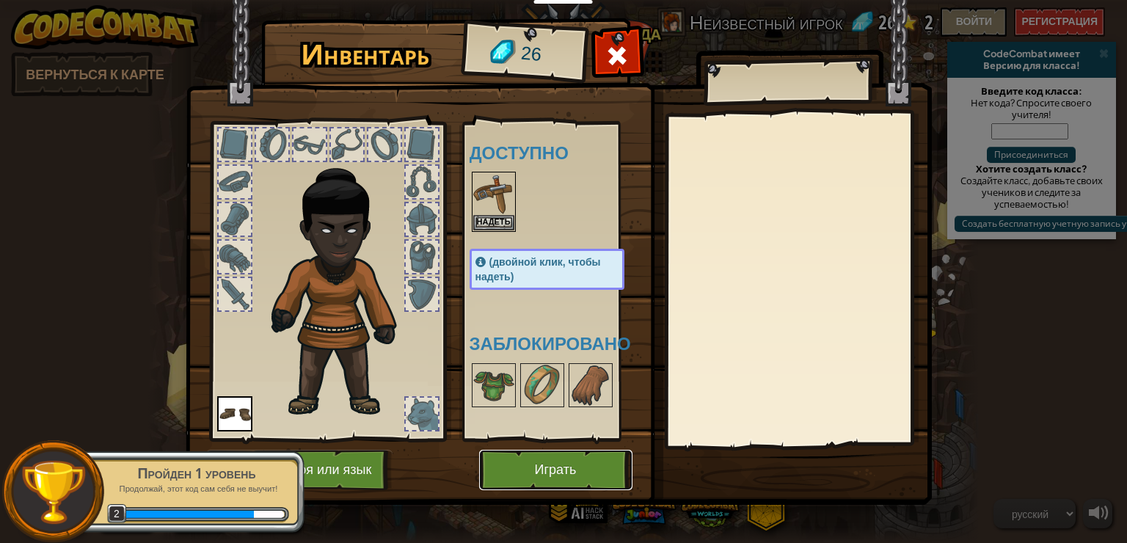
click at [561, 467] on button "Играть" at bounding box center [555, 470] width 153 height 40
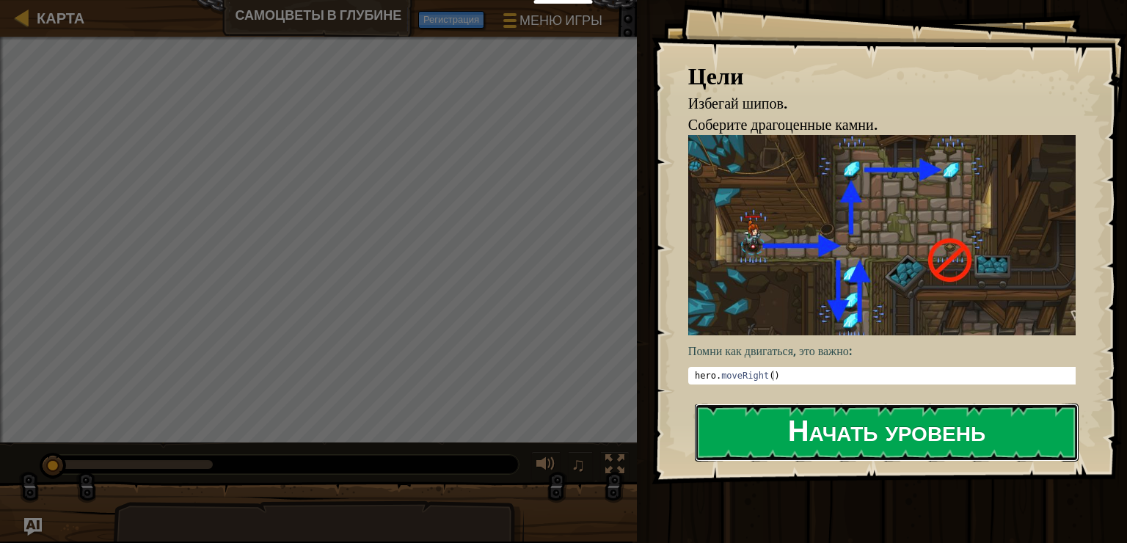
click at [665, 440] on button "Начать уровень" at bounding box center [887, 432] width 384 height 58
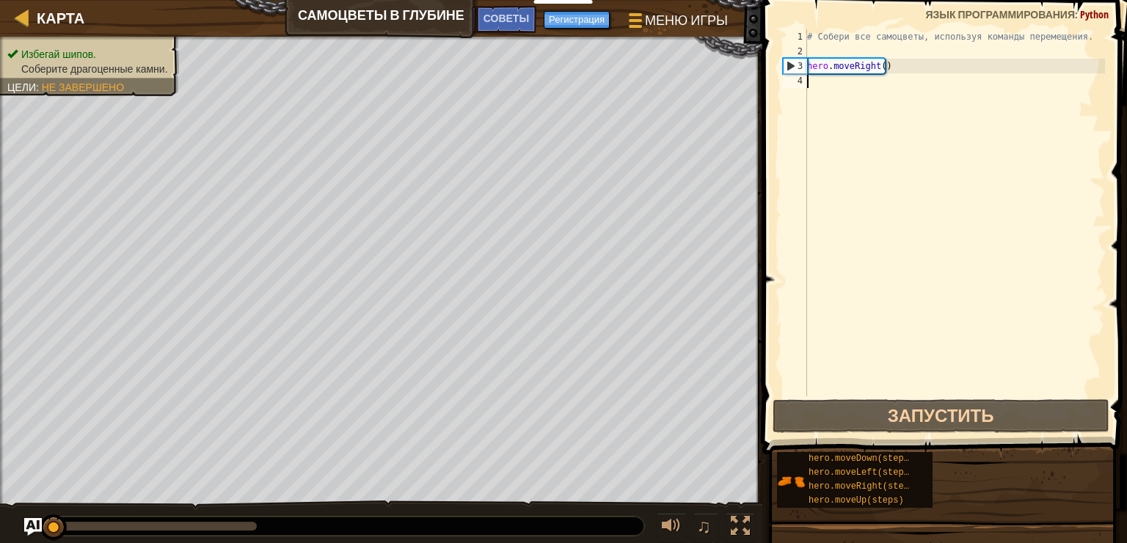
click at [665, 78] on div "# Собери все самоцветы, используя команды перемещения. hero . moveRight ( )" at bounding box center [954, 227] width 301 height 396
type textarea "m"
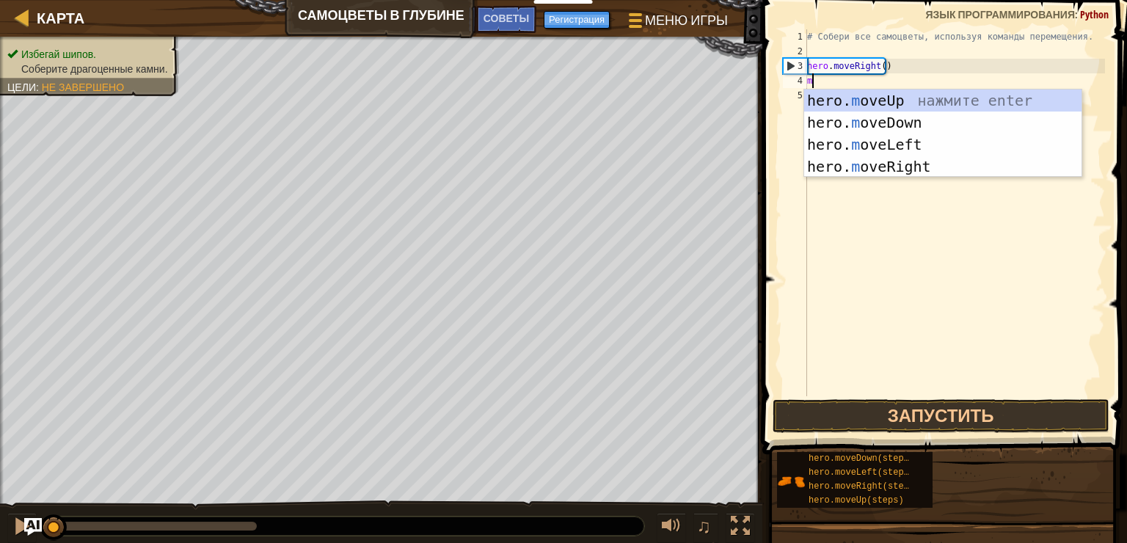
scroll to position [7, 0]
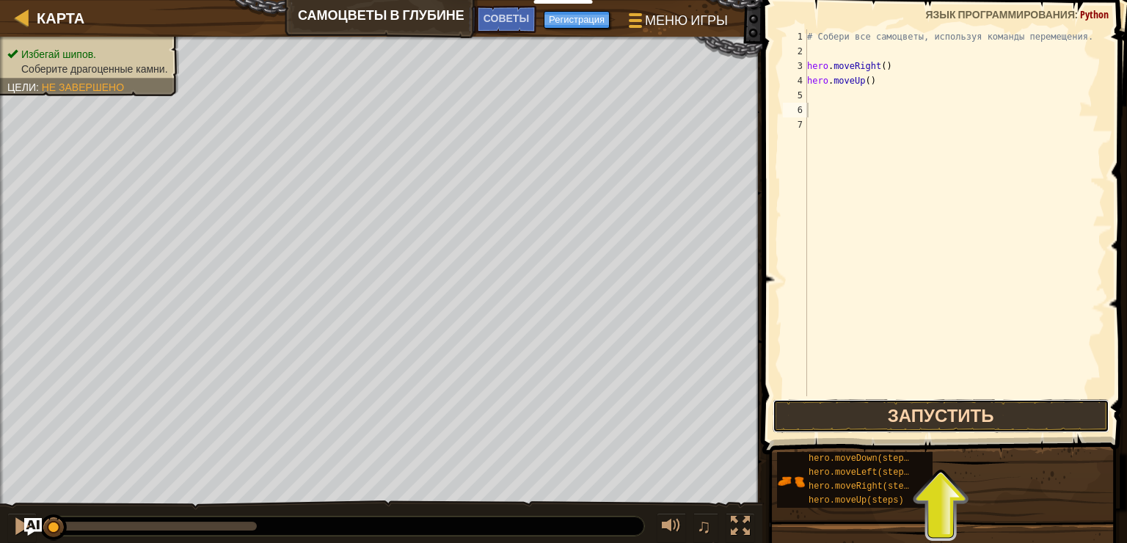
click at [665, 407] on button "Запустить" at bounding box center [940, 416] width 337 height 34
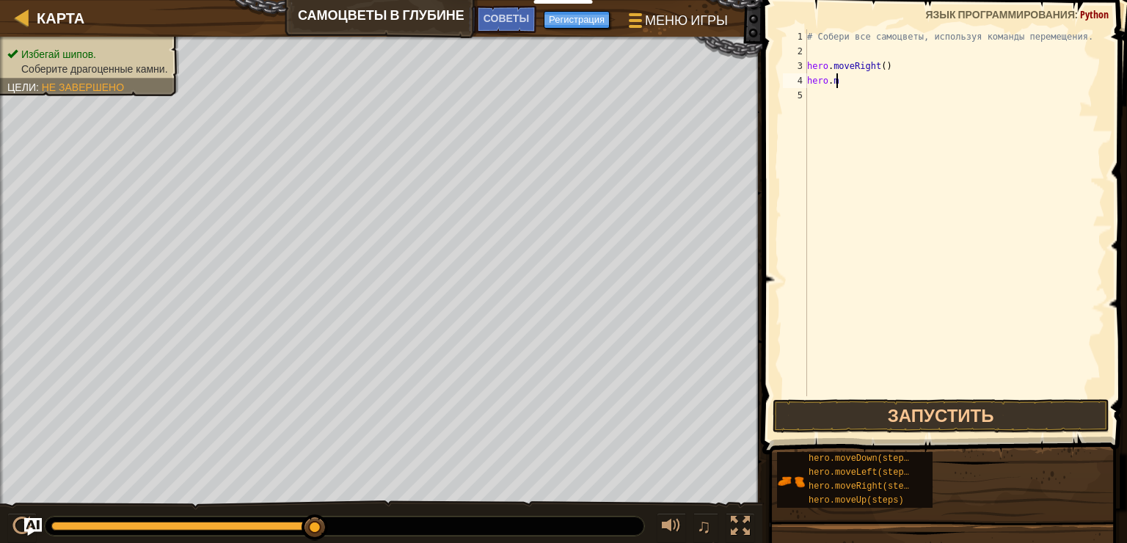
type textarea "h"
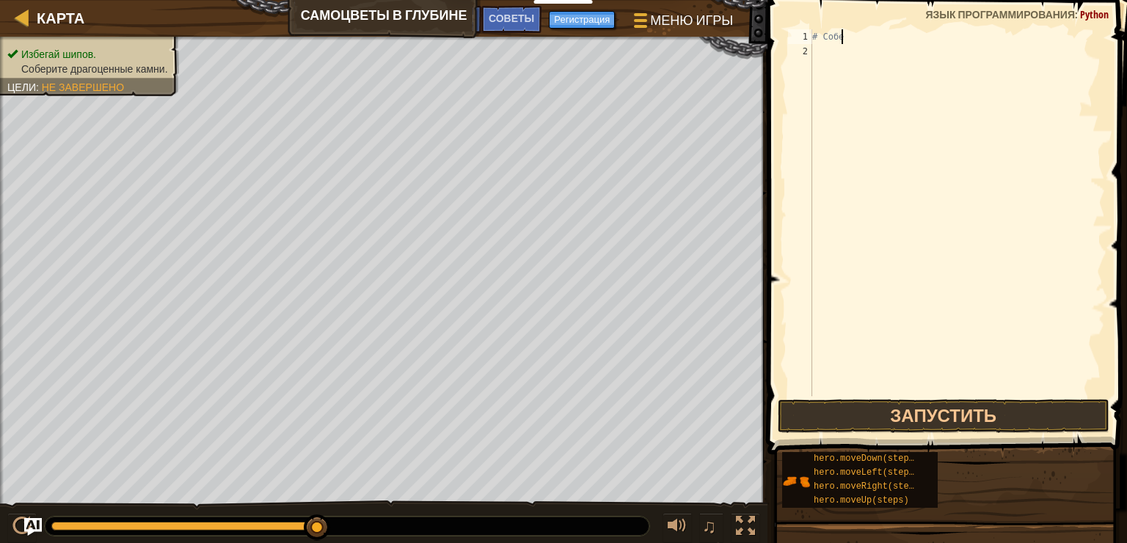
type textarea "#"
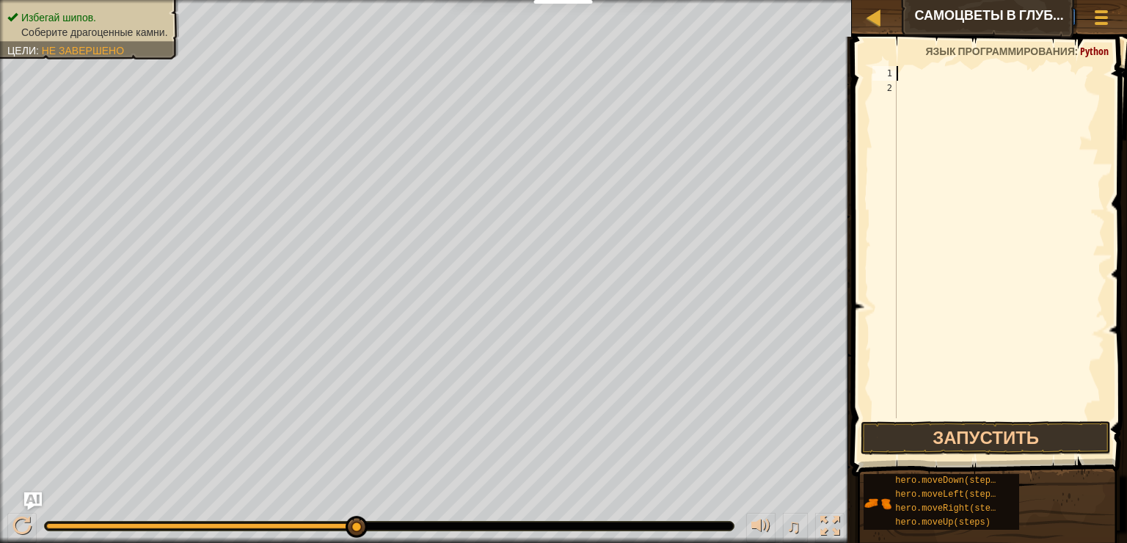
type textarea "m"
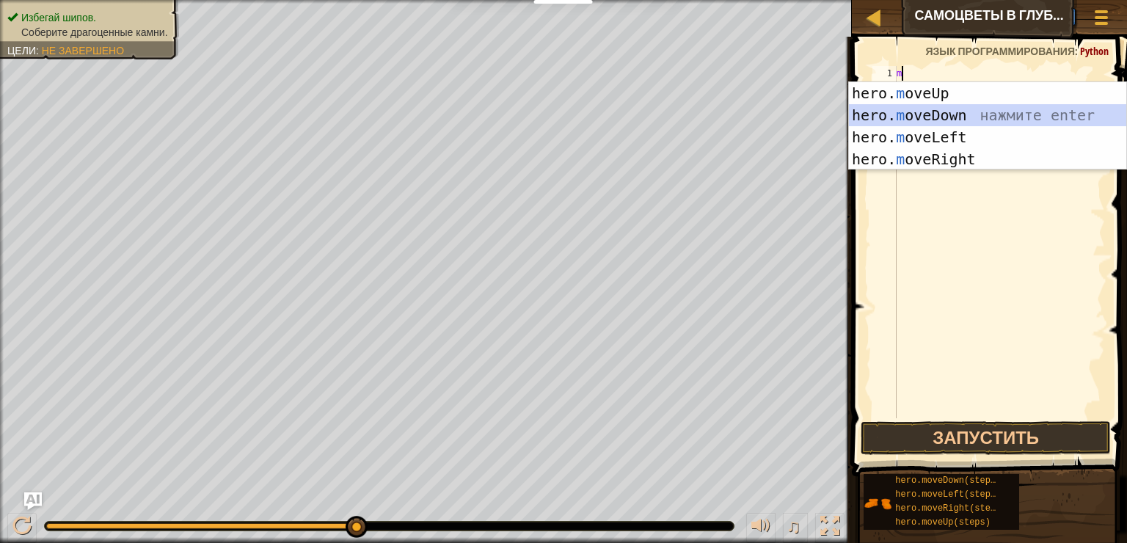
click at [665, 117] on div "hero. m oveUp нажмите enter hero. m oveDown нажмите enter hero. m oveLeft нажми…" at bounding box center [987, 148] width 277 height 132
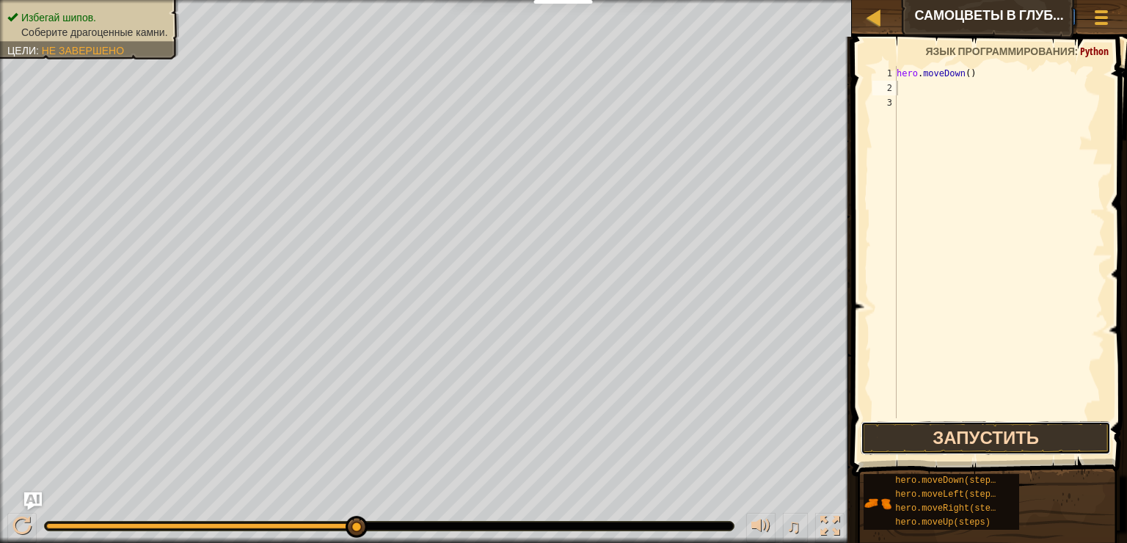
click at [665, 436] on button "Запустить" at bounding box center [985, 438] width 250 height 34
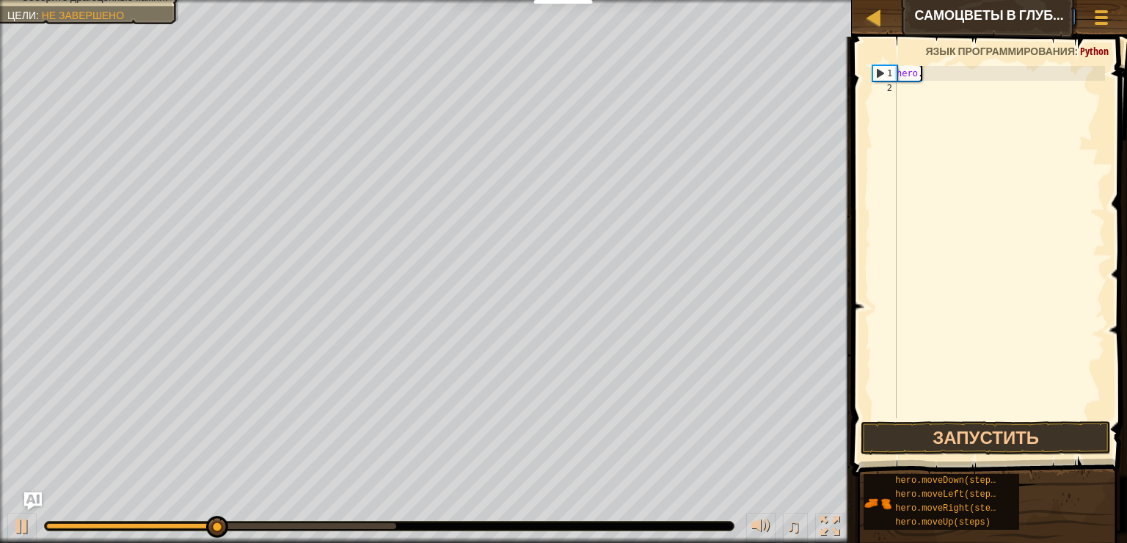
type textarea "h"
